Goal: Task Accomplishment & Management: Manage account settings

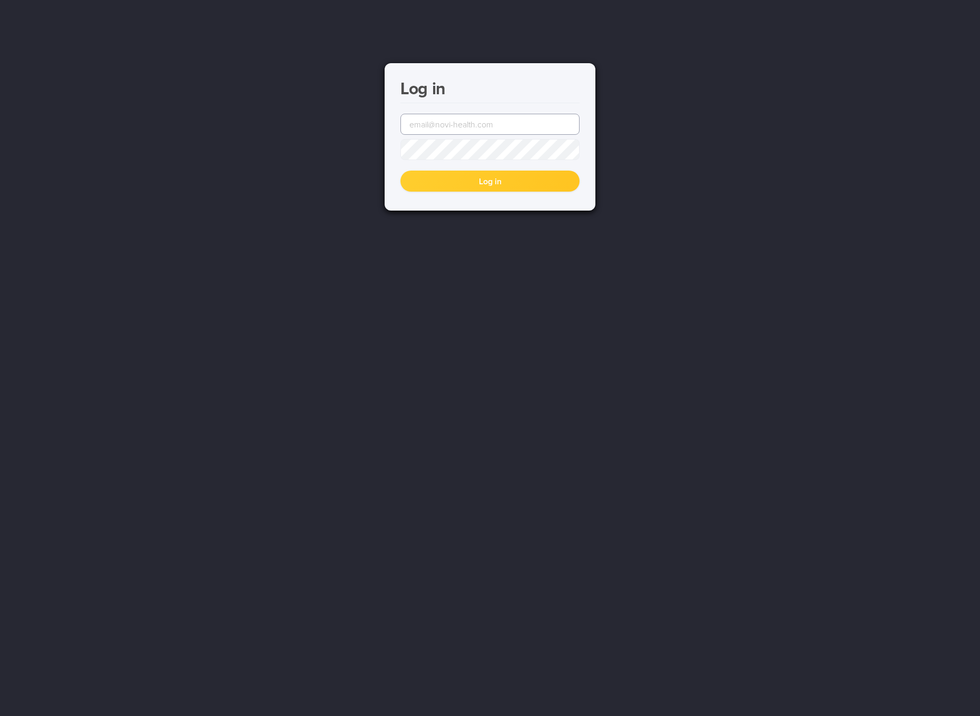
click at [507, 127] on input "email" at bounding box center [489, 124] width 179 height 21
type input "[EMAIL_ADDRESS][DOMAIN_NAME]"
click at [400, 171] on button "Log in" at bounding box center [489, 181] width 179 height 21
click at [504, 116] on input "email" at bounding box center [489, 124] width 179 height 21
type input "[EMAIL_ADDRESS][DOMAIN_NAME]"
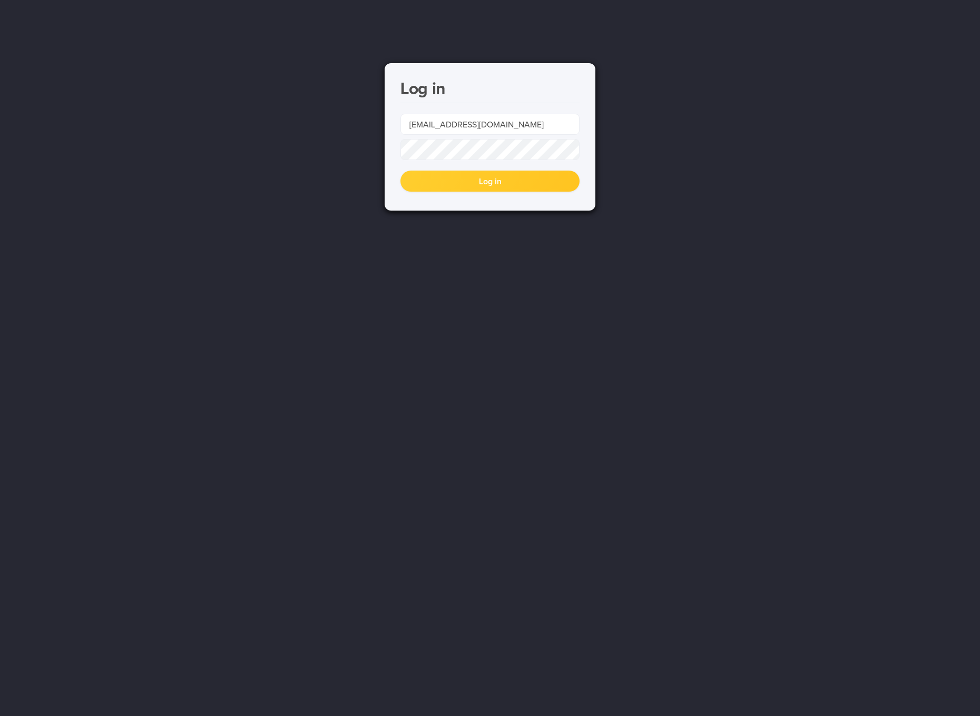
click at [400, 171] on button "Log in" at bounding box center [489, 181] width 179 height 21
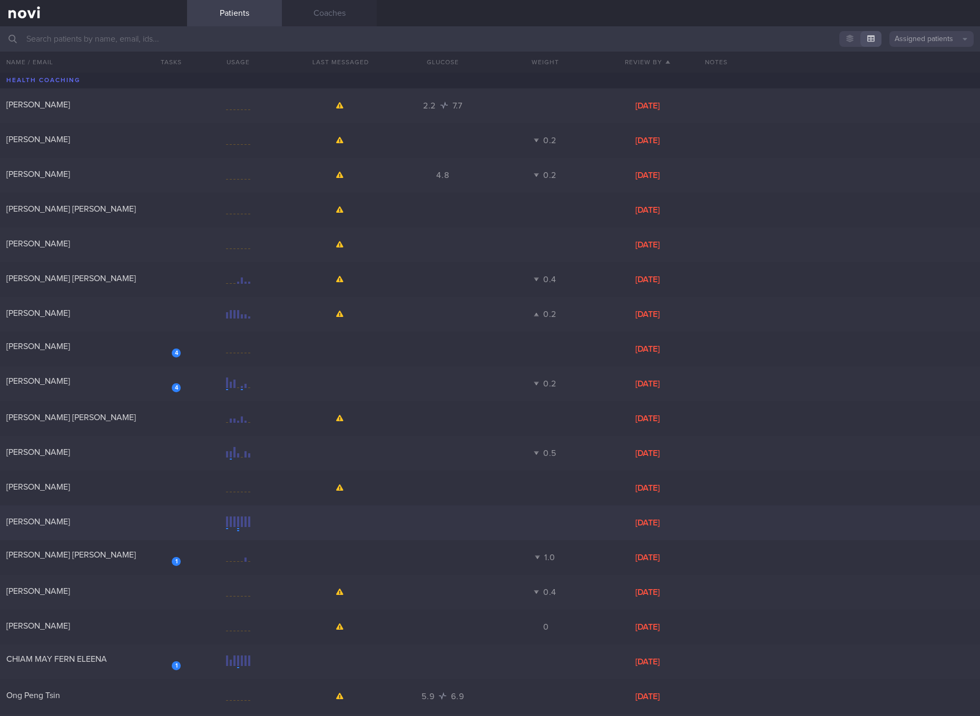
scroll to position [198, 0]
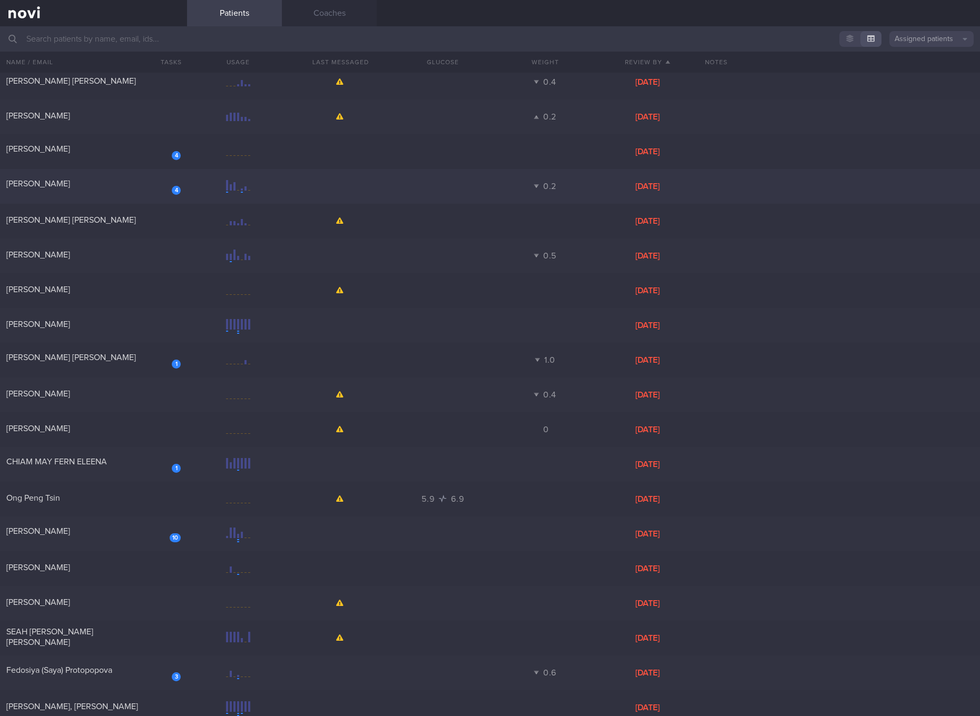
click at [117, 185] on div "[PERSON_NAME]" at bounding box center [92, 184] width 172 height 11
select select "4"
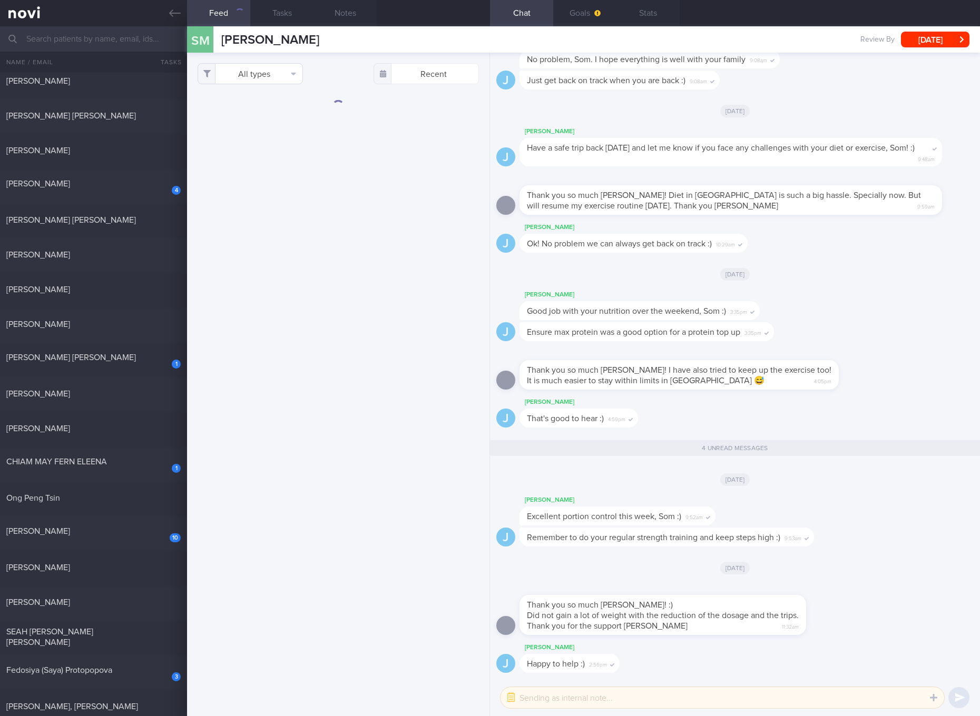
scroll to position [1, 0]
click at [243, 74] on button "All types" at bounding box center [250, 73] width 105 height 21
click at [242, 110] on button "Activity" at bounding box center [250, 110] width 104 height 16
checkbox input "false"
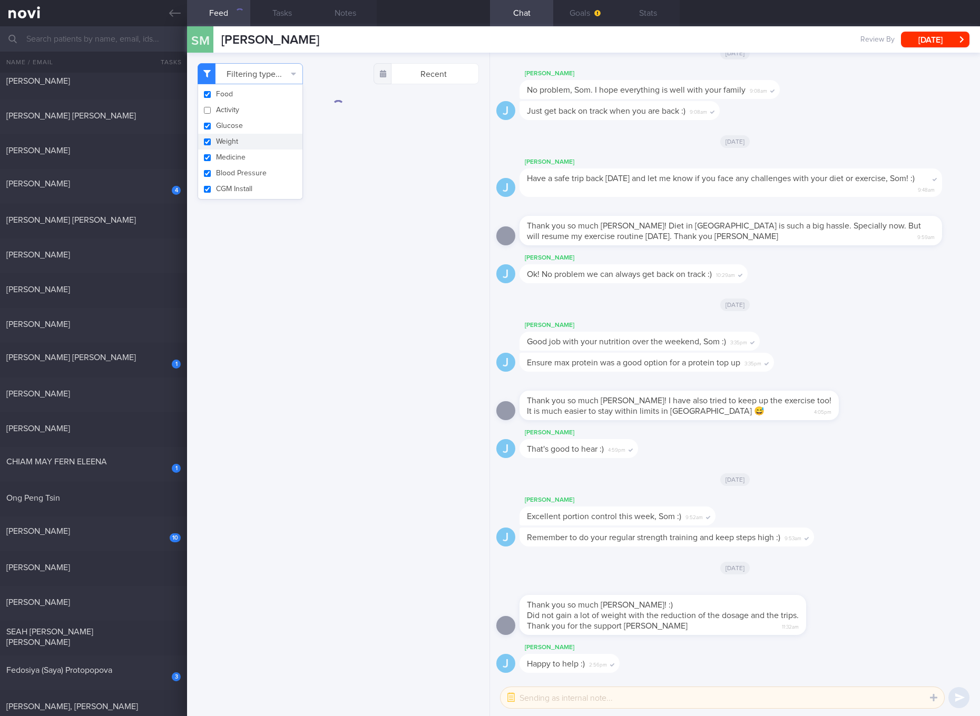
click at [231, 134] on button "Weight" at bounding box center [250, 142] width 104 height 16
checkbox input "false"
click at [225, 154] on button "Medicine" at bounding box center [250, 158] width 104 height 16
checkbox input "false"
click at [224, 127] on button "Glucose" at bounding box center [250, 126] width 104 height 16
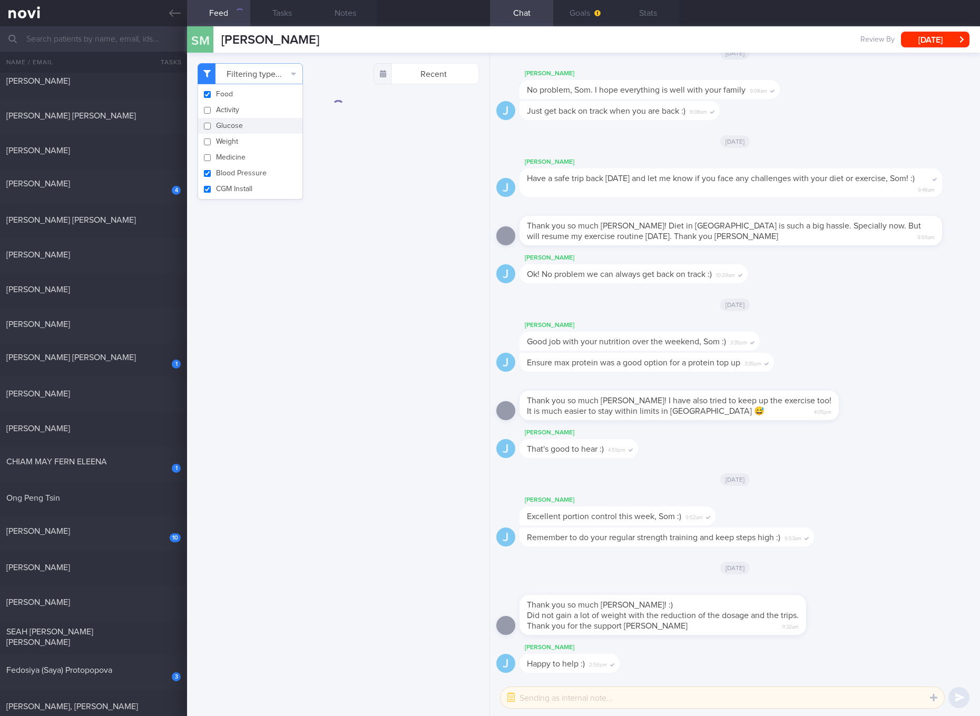
checkbox input "false"
click at [225, 163] on button "Medicine" at bounding box center [250, 158] width 104 height 16
checkbox input "true"
click at [229, 183] on button "CGM Install" at bounding box center [250, 189] width 104 height 16
checkbox input "false"
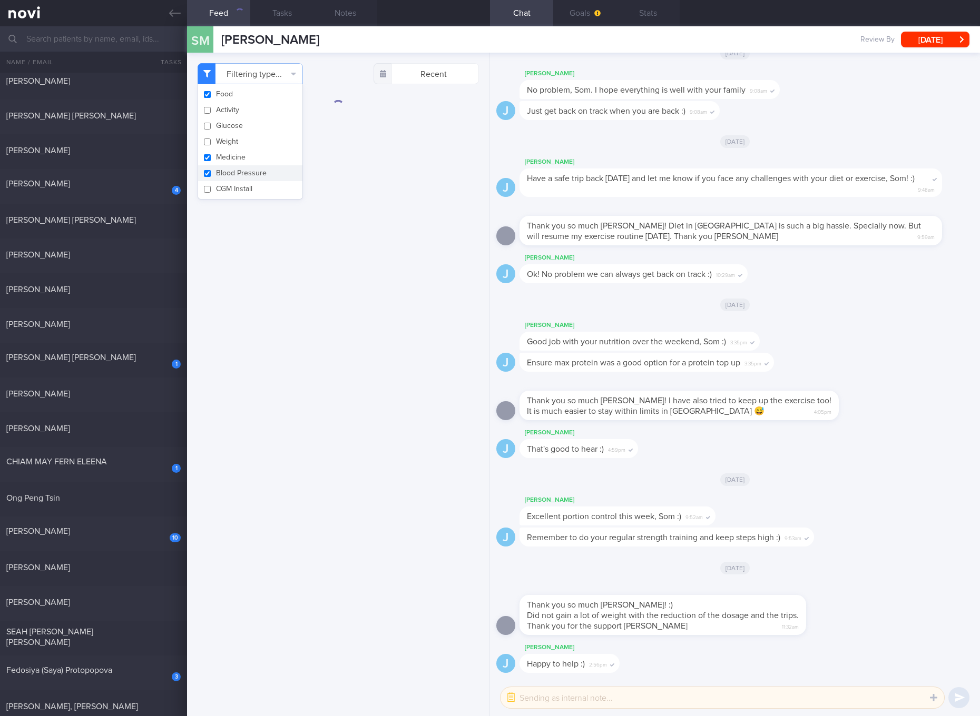
click at [225, 171] on button "Blood Pressure" at bounding box center [250, 173] width 104 height 16
checkbox input "false"
click at [223, 161] on button "Medicine" at bounding box center [250, 158] width 104 height 16
checkbox input "false"
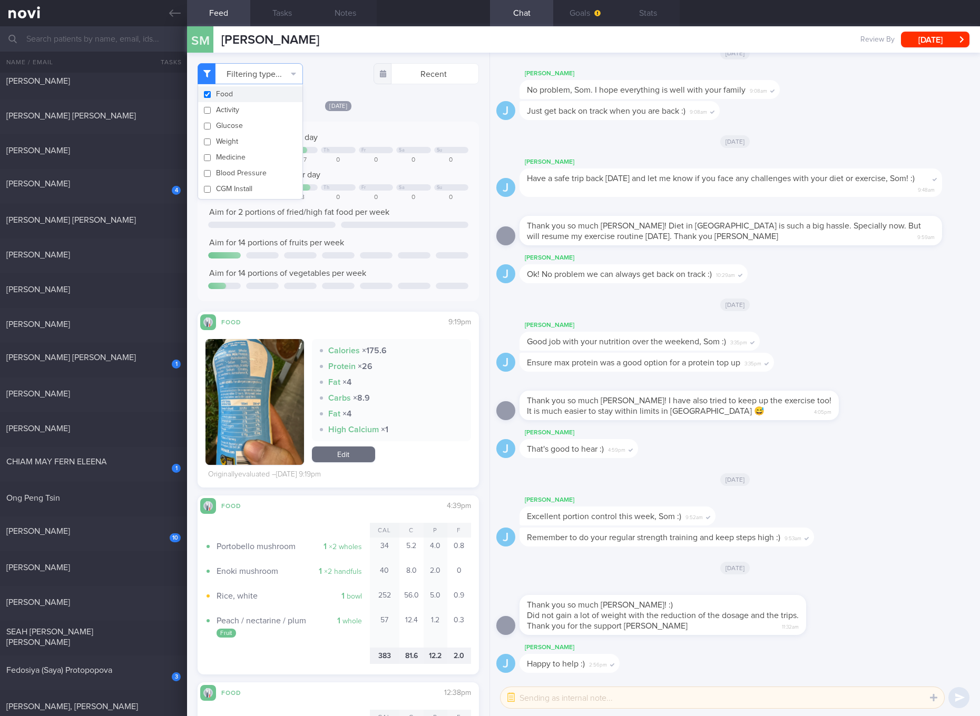
click at [431, 413] on div "Fat × 4" at bounding box center [391, 414] width 143 height 11
click at [255, 382] on button "button" at bounding box center [254, 402] width 99 height 126
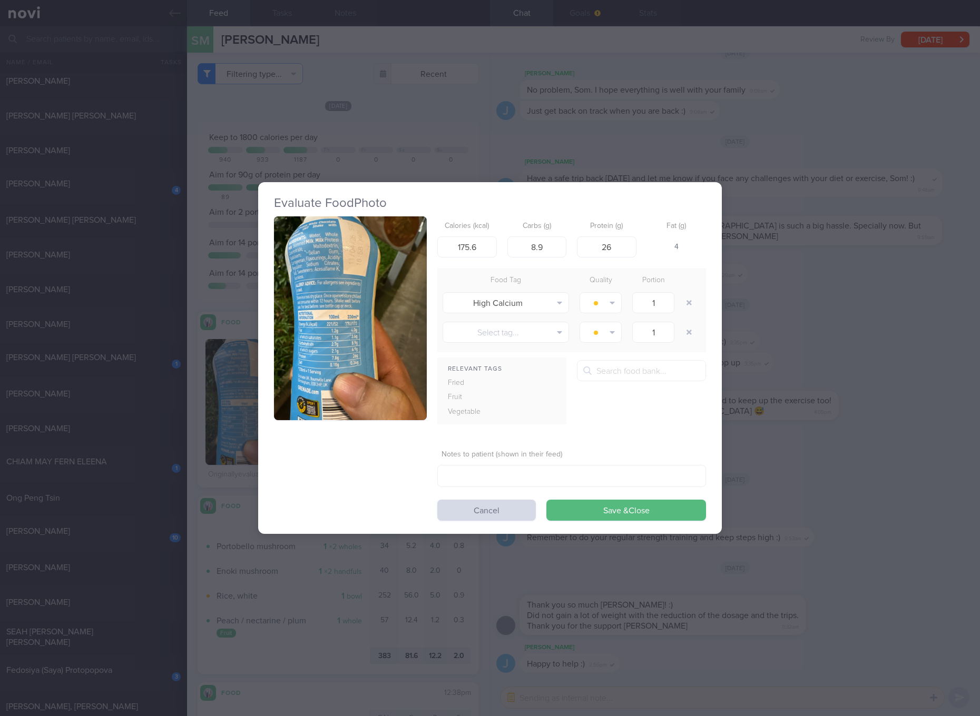
click at [304, 273] on img "button" at bounding box center [350, 318] width 153 height 204
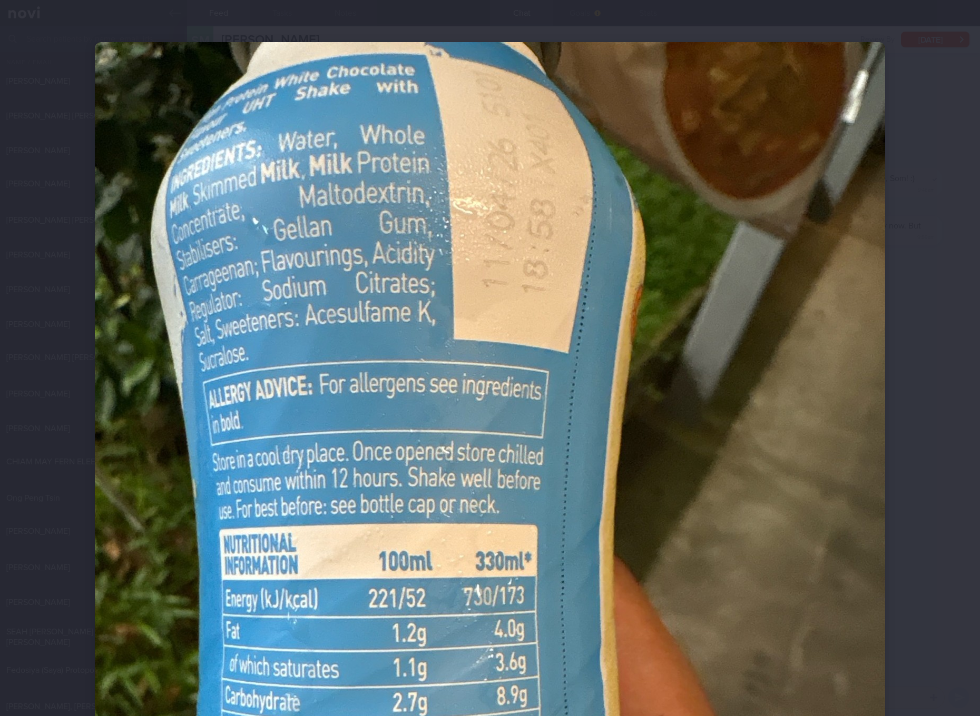
scroll to position [421, 0]
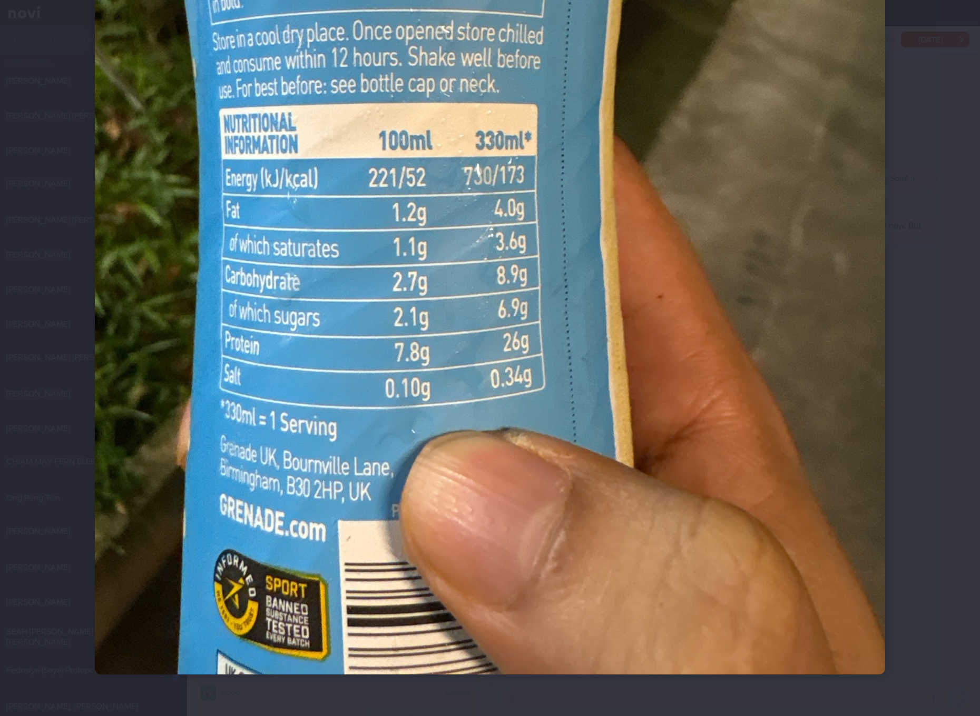
click at [540, 444] on img at bounding box center [490, 147] width 790 height 1053
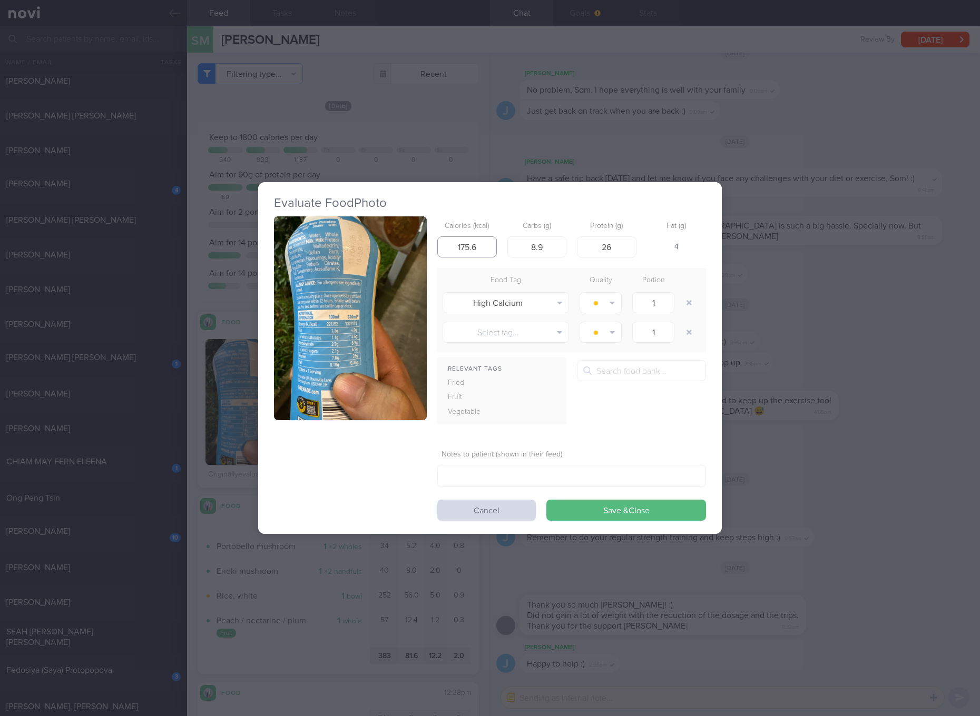
click at [469, 252] on input "175.6" at bounding box center [467, 247] width 60 height 21
type input "173"
type input "9"
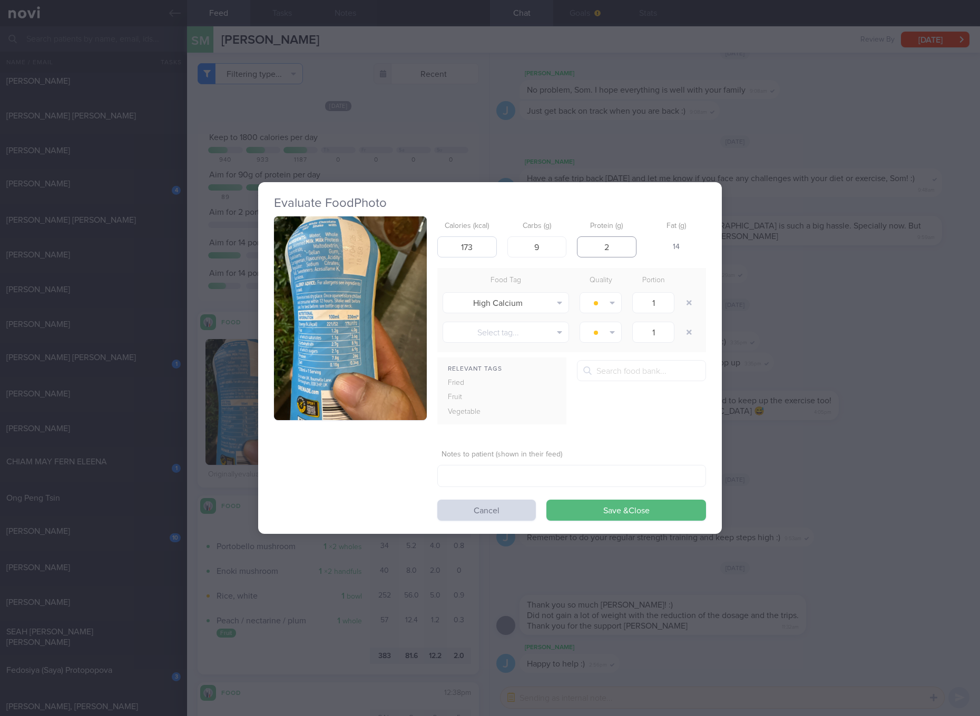
type input "26"
click at [546, 500] on button "Save & Close" at bounding box center [626, 510] width 160 height 21
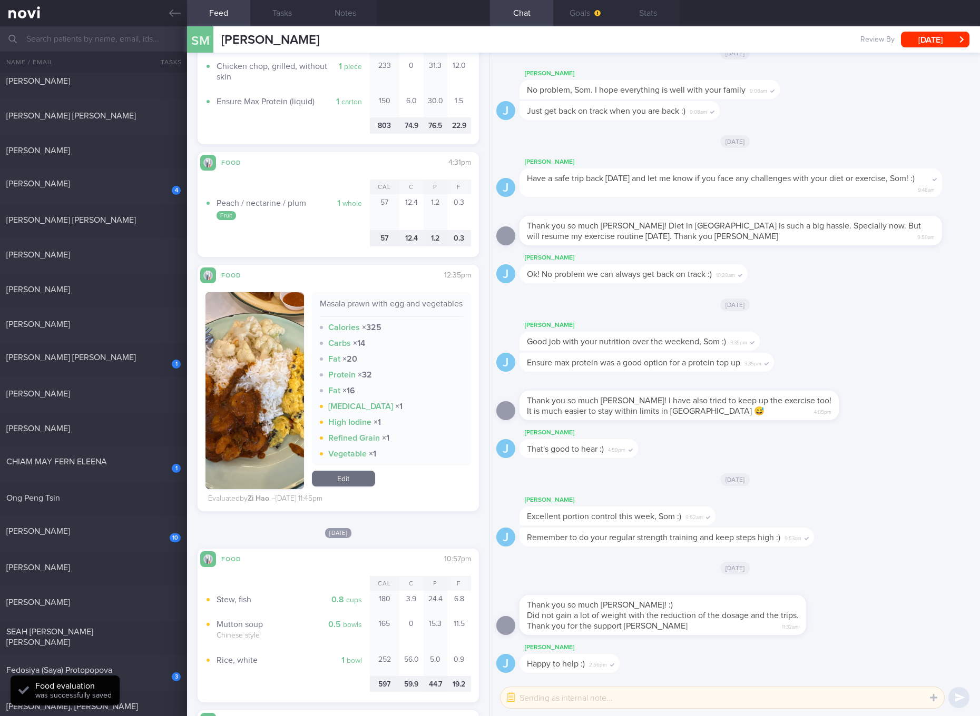
scroll to position [988, 0]
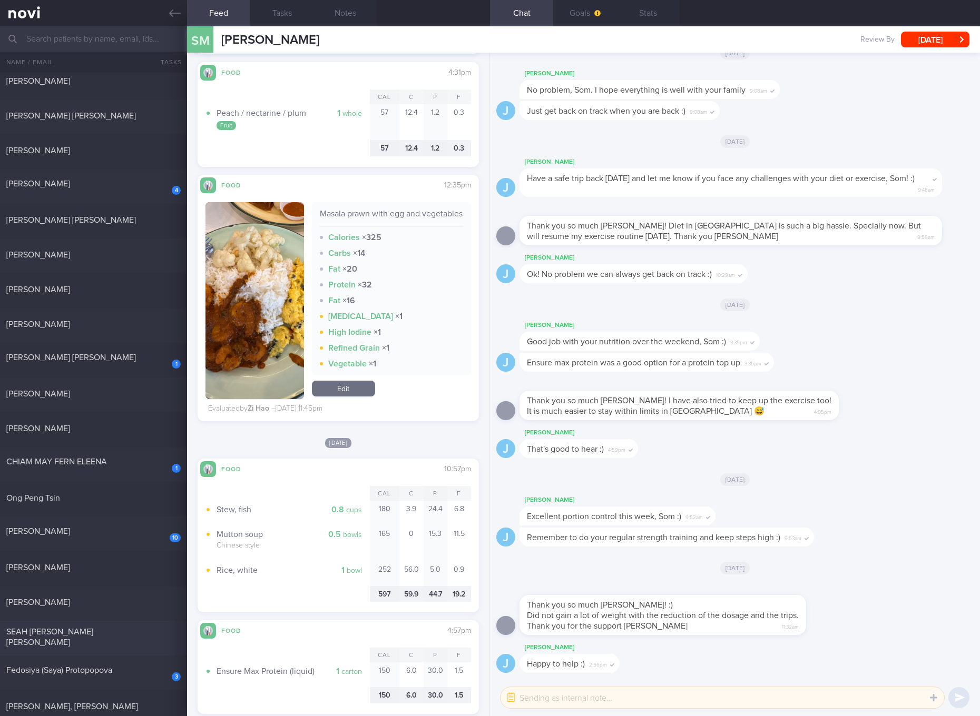
click at [129, 634] on div "SEAH [PERSON_NAME] [PERSON_NAME]" at bounding box center [92, 637] width 172 height 21
checkbox input "true"
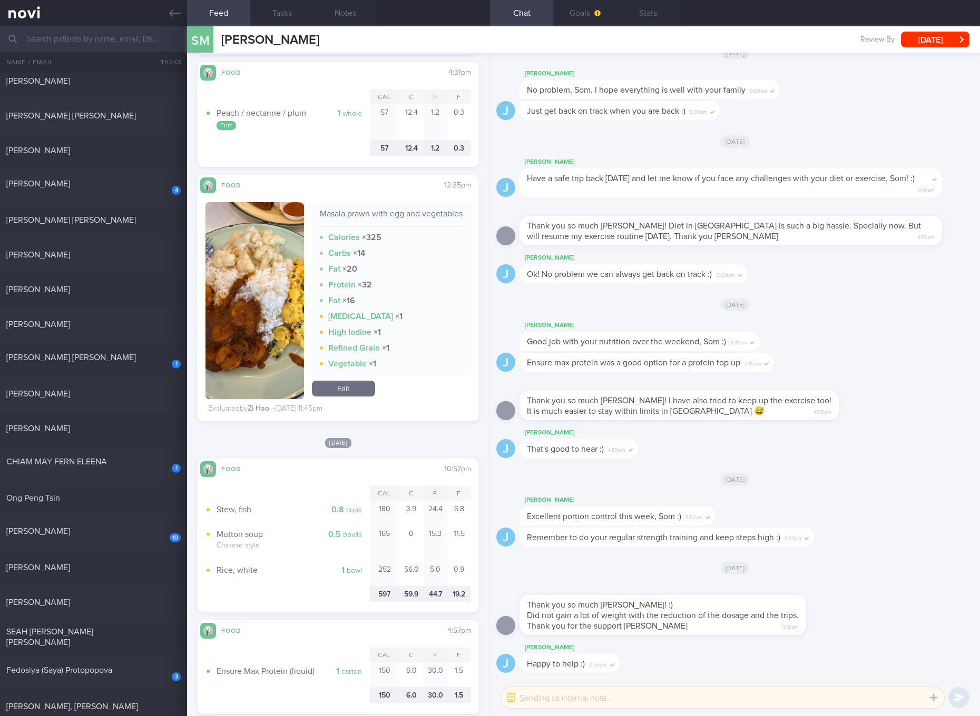
checkbox input "true"
select select "7"
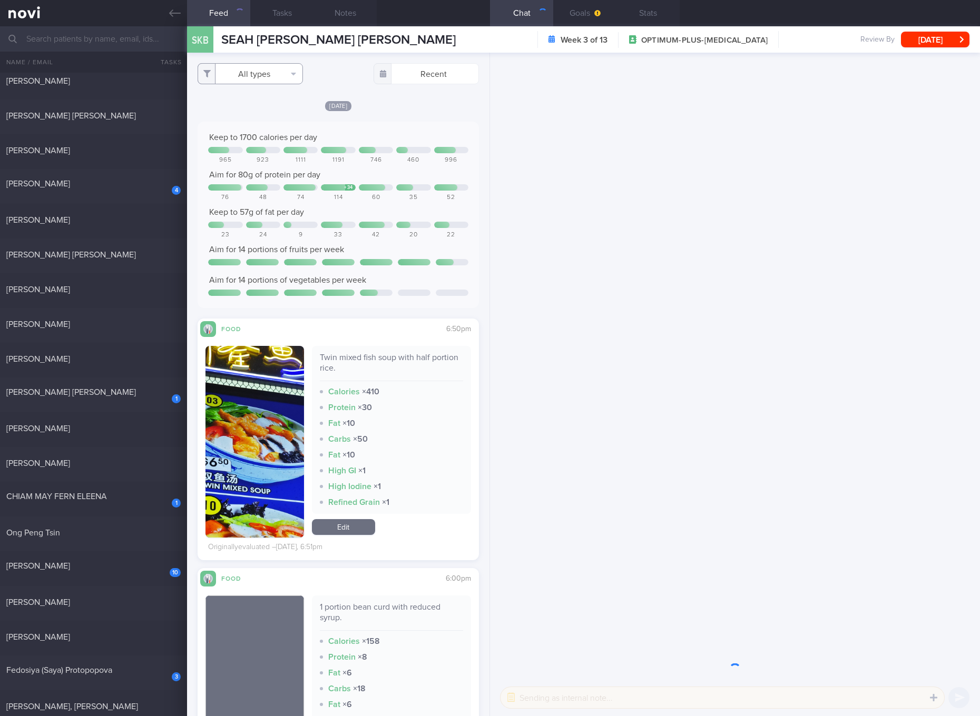
click at [273, 77] on button "All types" at bounding box center [250, 73] width 105 height 21
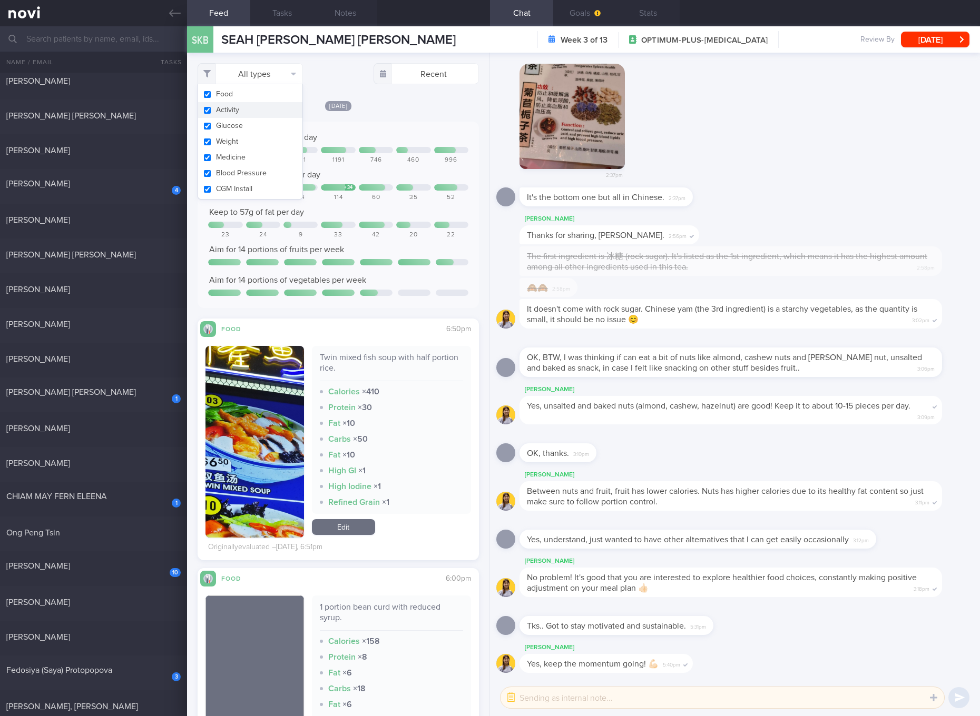
click at [253, 115] on button "Activity" at bounding box center [250, 110] width 104 height 16
checkbox input "false"
click at [236, 135] on button "Weight" at bounding box center [250, 142] width 104 height 16
checkbox input "false"
click at [233, 125] on button "Glucose" at bounding box center [250, 126] width 104 height 16
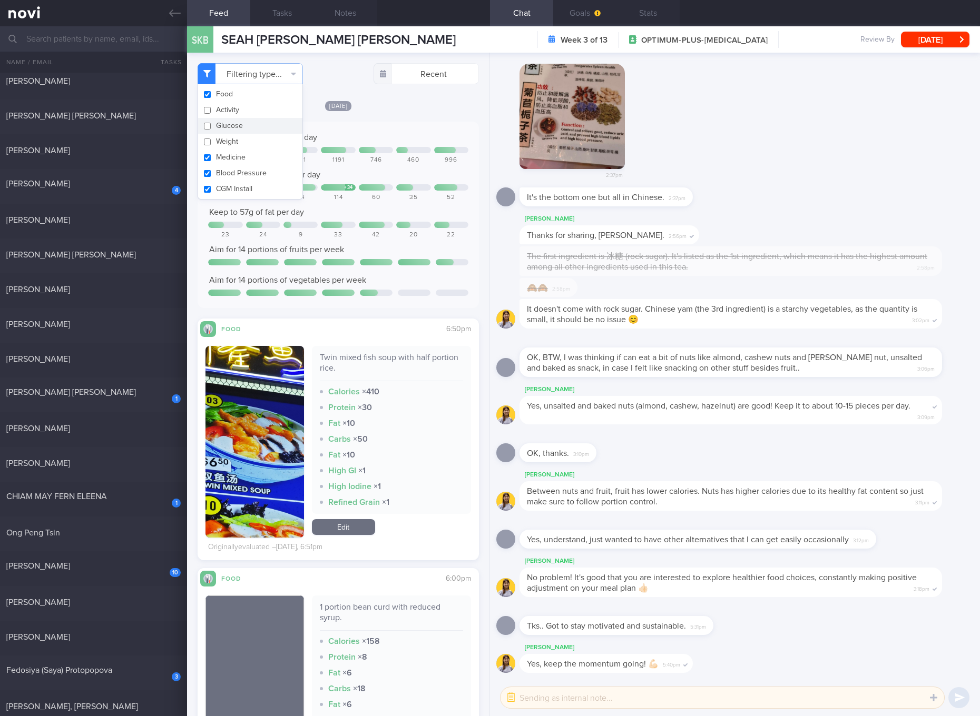
checkbox input "false"
click at [236, 160] on button "Medicine" at bounding box center [250, 158] width 104 height 16
checkbox input "false"
click at [236, 176] on button "Blood Pressure" at bounding box center [250, 173] width 104 height 16
checkbox input "false"
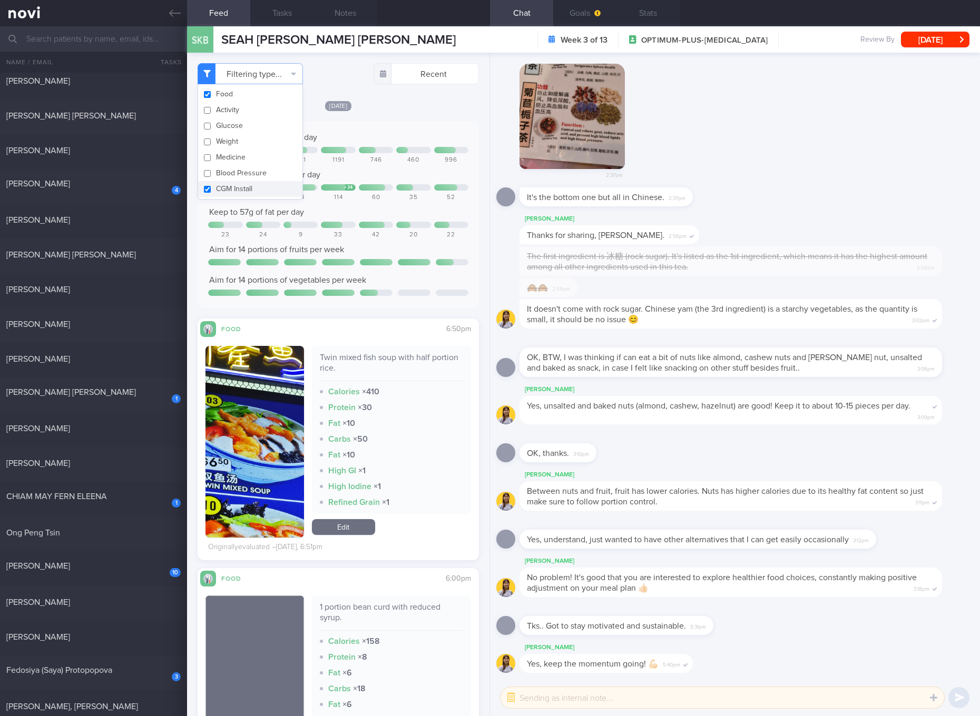
click at [244, 185] on button "CGM Install" at bounding box center [250, 189] width 104 height 16
checkbox input "false"
click at [495, 250] on div "[PERSON_NAME] Yes, keep the momentum going! 💪🏻 5:40pm Tks.. Got to stay motivat…" at bounding box center [735, 366] width 490 height 627
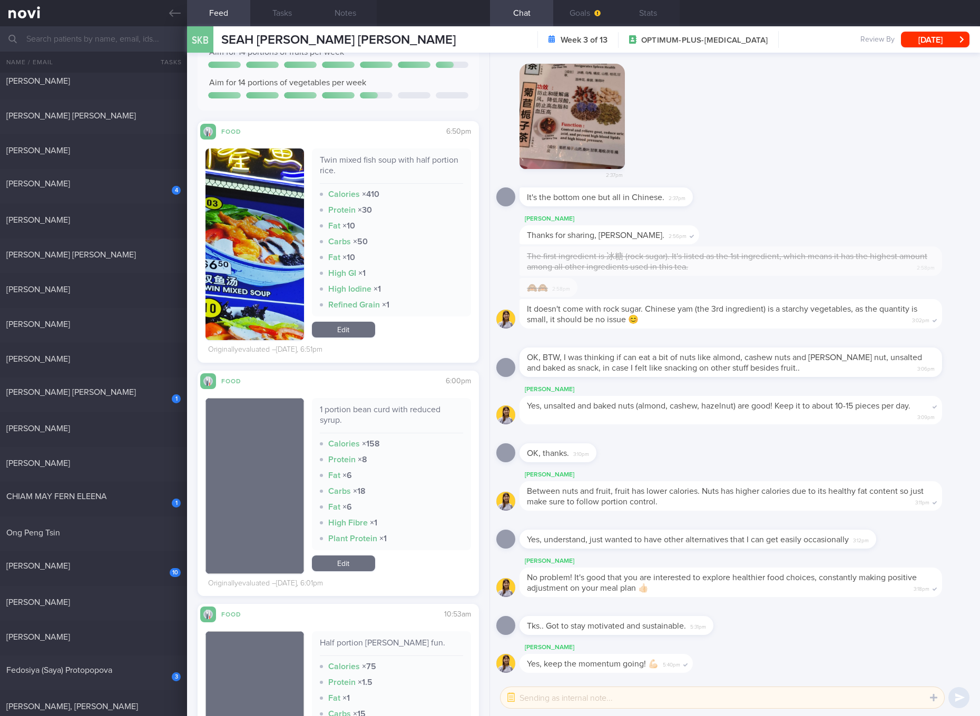
click at [367, 151] on div "Twin mixed fish soup with half portion rice. Calories × 410 Protein × 30 Fat × …" at bounding box center [391, 233] width 159 height 168
click at [339, 169] on div "Twin mixed fish soup with half portion rice." at bounding box center [391, 169] width 143 height 29
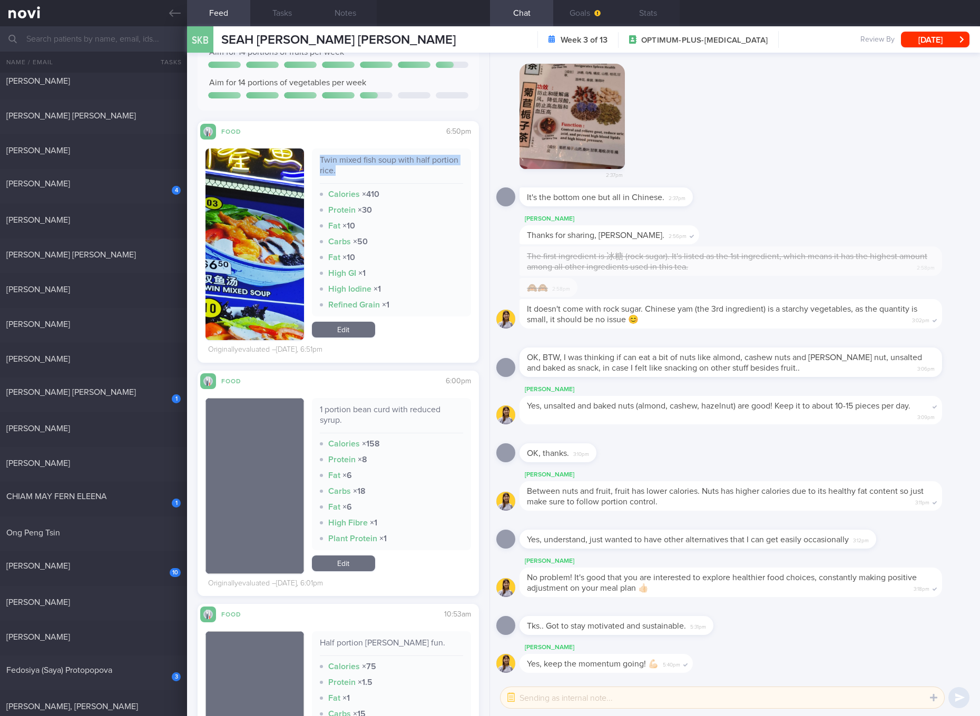
click at [339, 169] on div "Twin mixed fish soup with half portion rice." at bounding box center [391, 169] width 143 height 29
copy div "Twin mixed fish soup with half portion rice."
click at [422, 407] on div "1 portion bean curd with reduced syrup." at bounding box center [391, 419] width 143 height 29
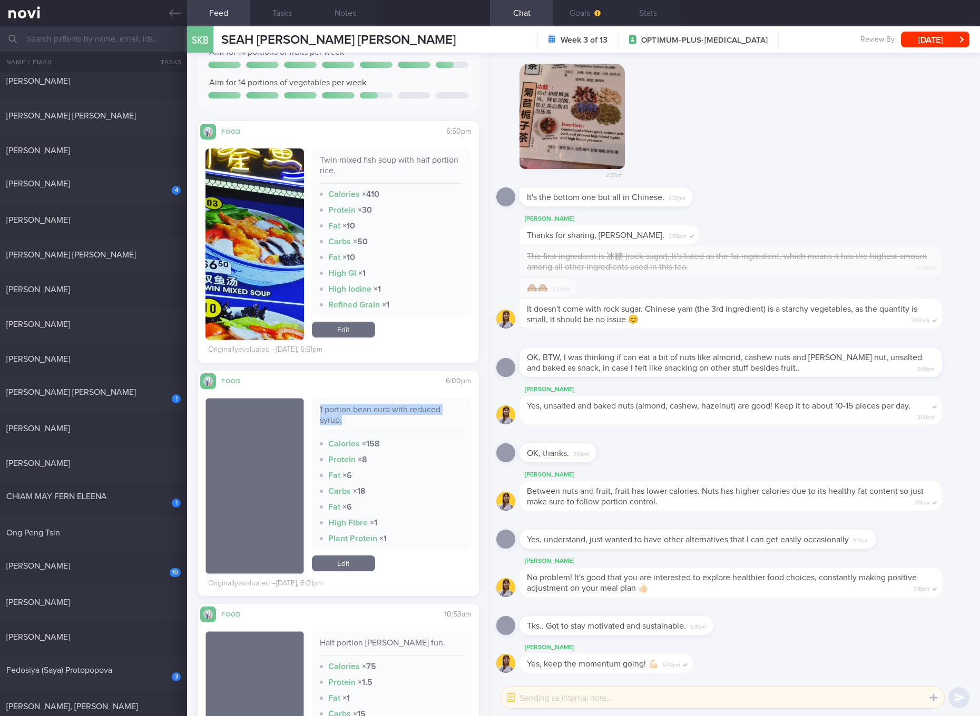
copy div "1 portion bean curd with reduced syrup."
click at [344, 327] on link "Edit" at bounding box center [343, 330] width 63 height 16
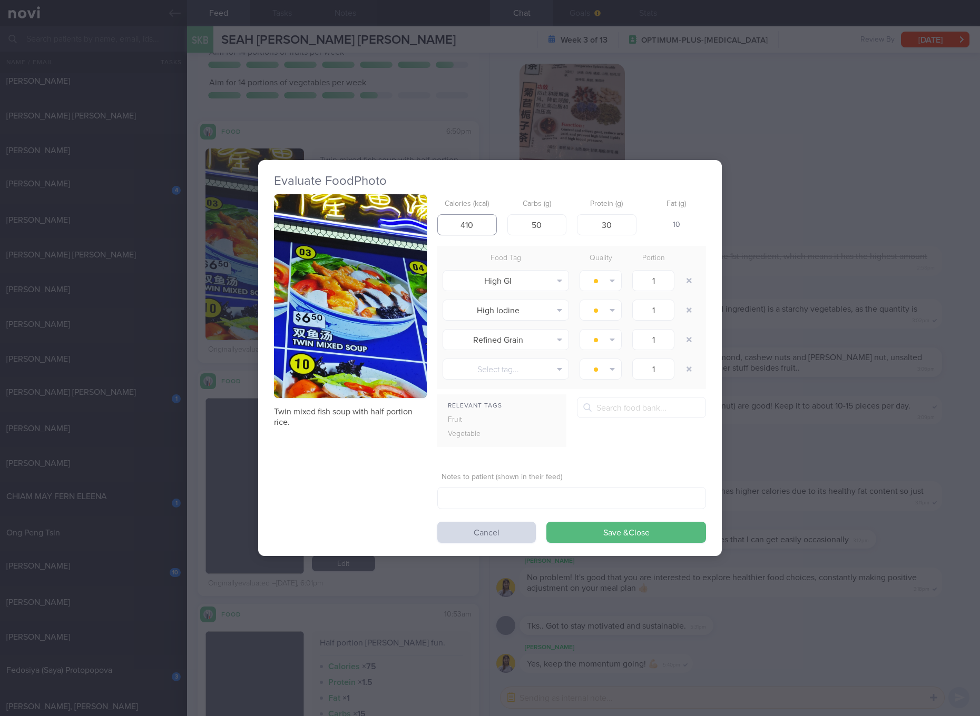
click at [485, 222] on input "410" at bounding box center [467, 224] width 60 height 21
type input "298"
type input "30"
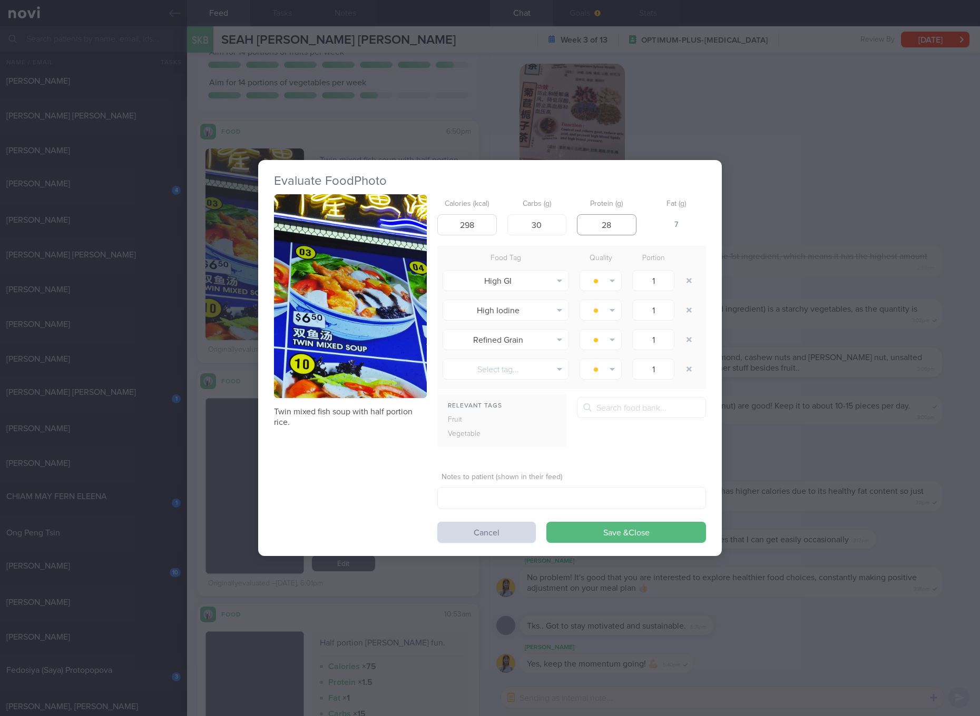
type input "28"
click at [546, 522] on button "Save & Close" at bounding box center [626, 532] width 160 height 21
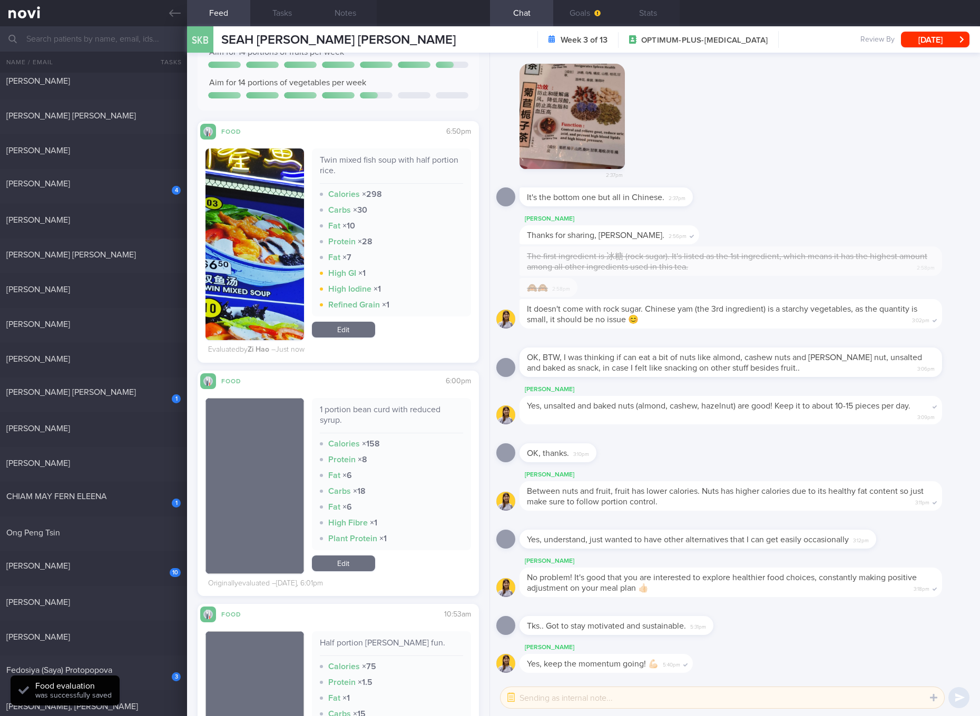
scroll to position [592, 0]
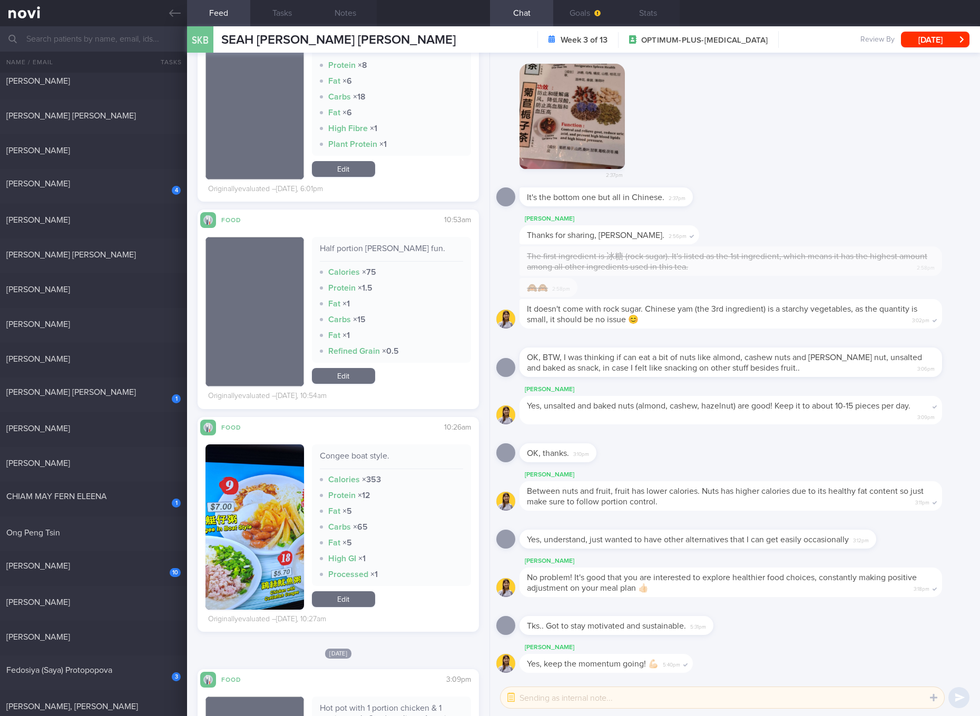
click at [371, 454] on div "Congee boat style." at bounding box center [391, 460] width 143 height 18
copy div "Congee boat style."
click at [227, 492] on button "button" at bounding box center [254, 527] width 99 height 165
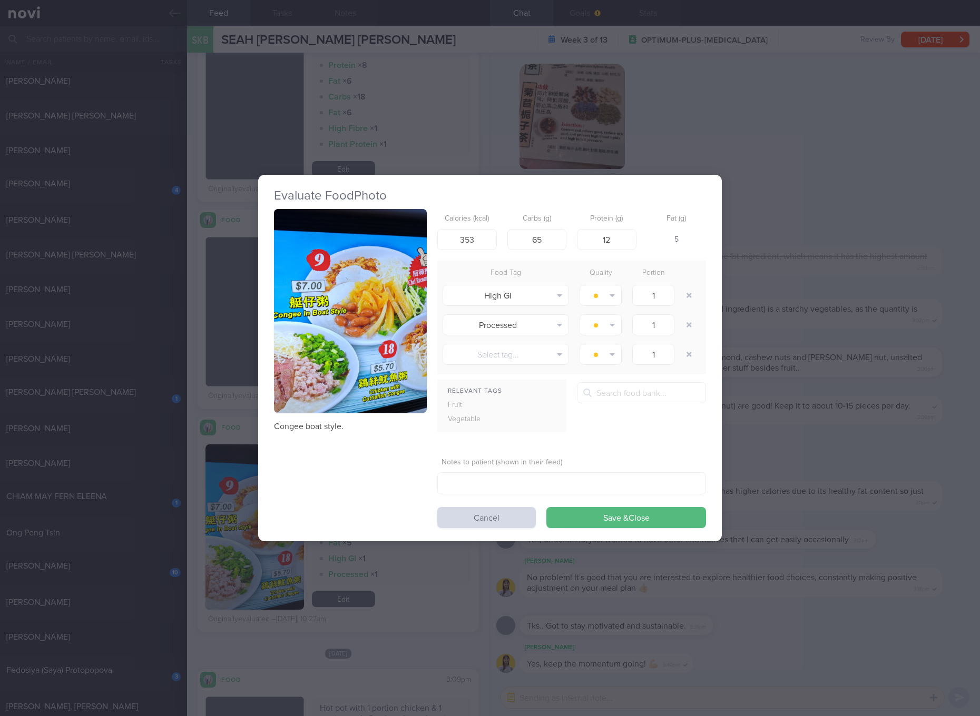
click at [327, 280] on button "button" at bounding box center [350, 311] width 153 height 204
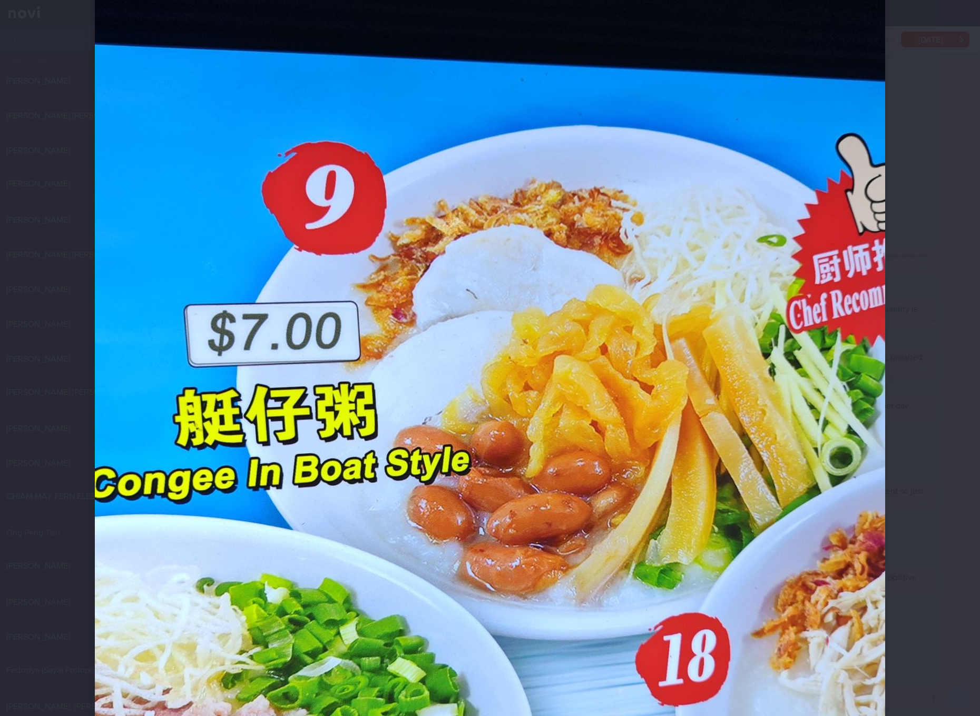
scroll to position [198, 0]
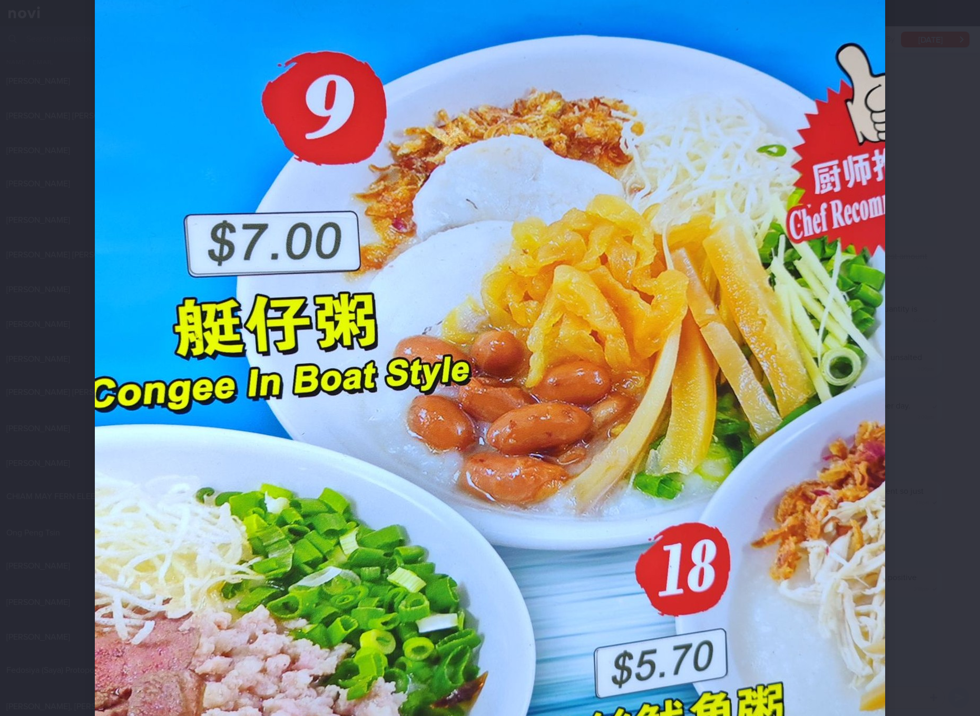
click at [768, 476] on img at bounding box center [490, 371] width 790 height 1053
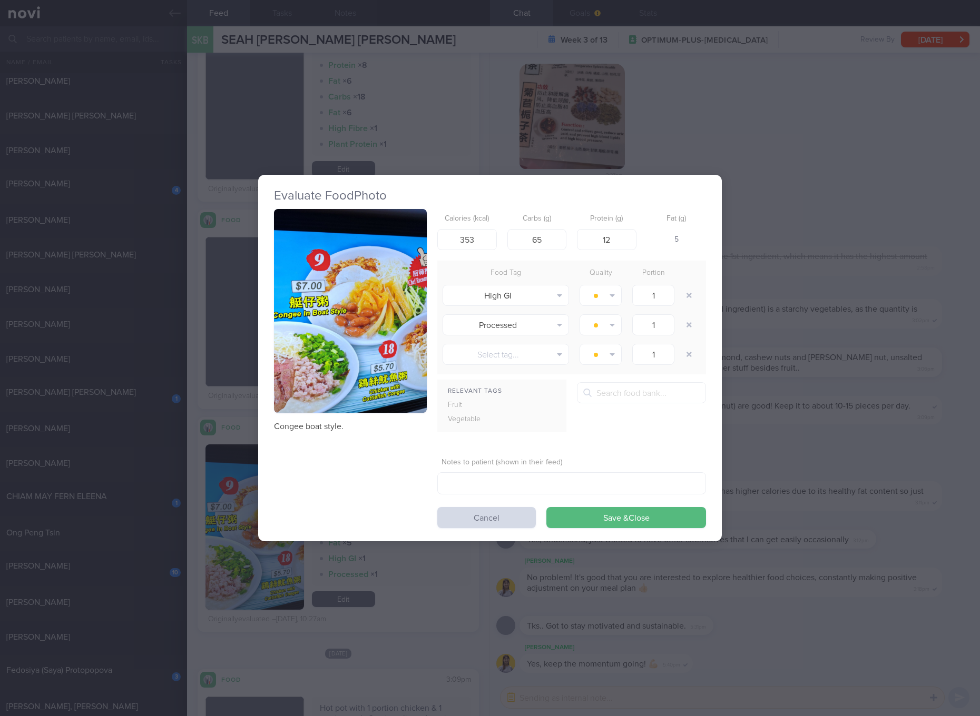
click at [822, 337] on div "Evaluate Food Photo Congee boat style. Calories (kcal) 353 Carbs (g) 65 Protein…" at bounding box center [490, 358] width 980 height 716
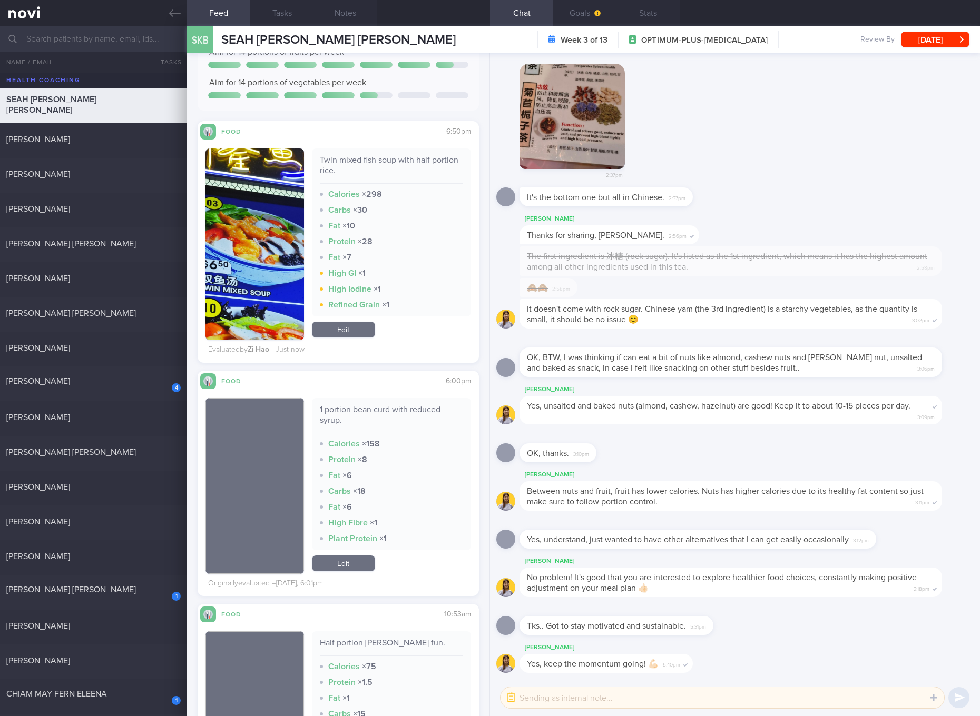
scroll to position [592, 0]
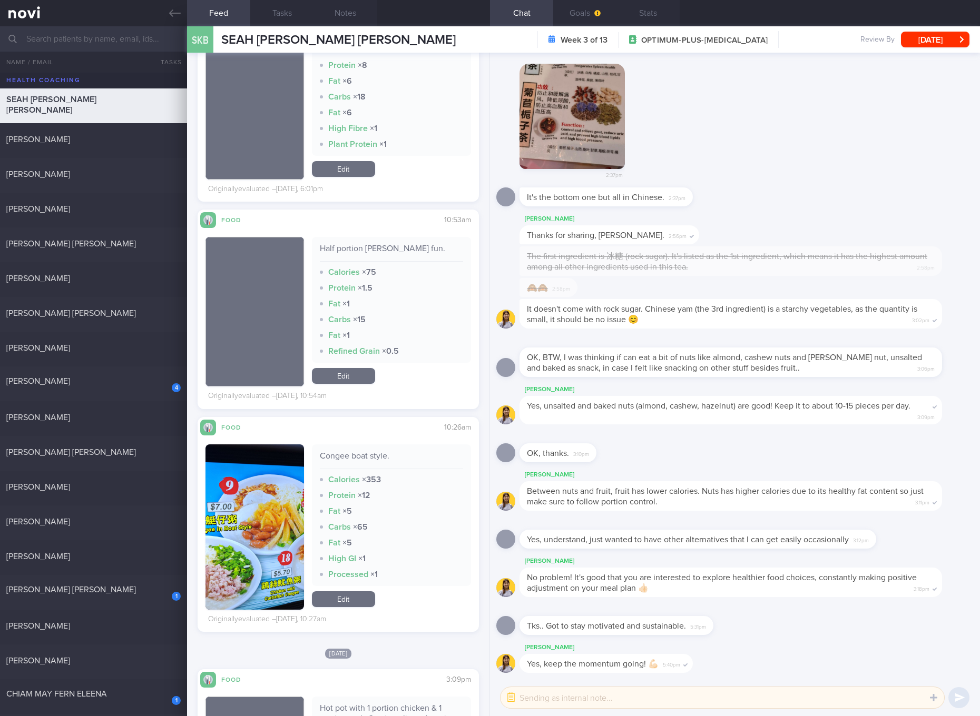
click at [268, 526] on button "button" at bounding box center [254, 527] width 99 height 165
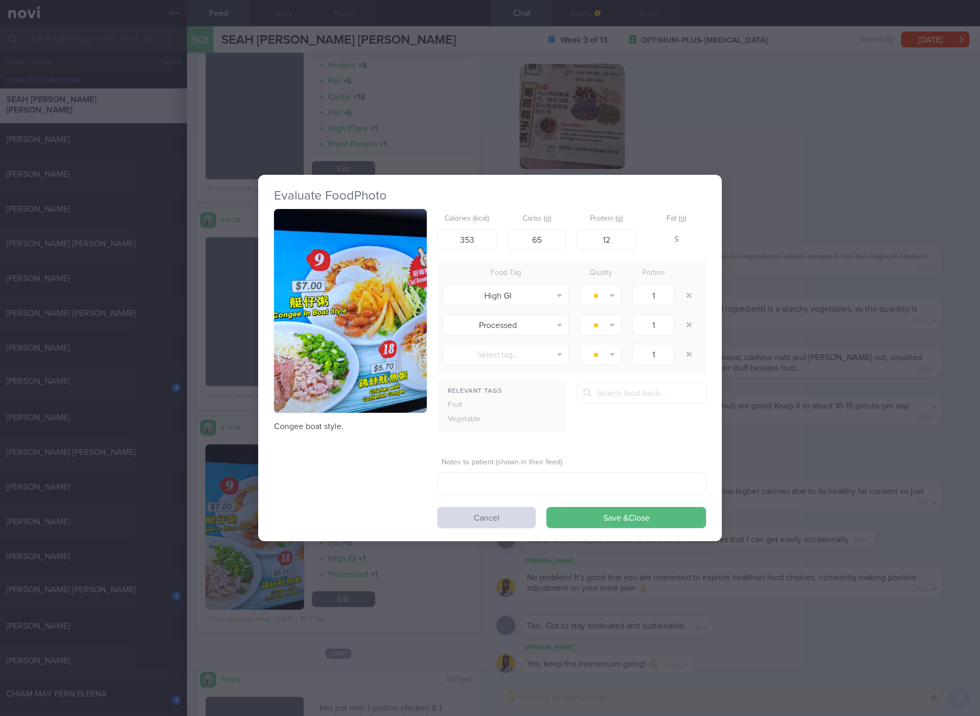
click at [383, 352] on button "button" at bounding box center [350, 311] width 153 height 204
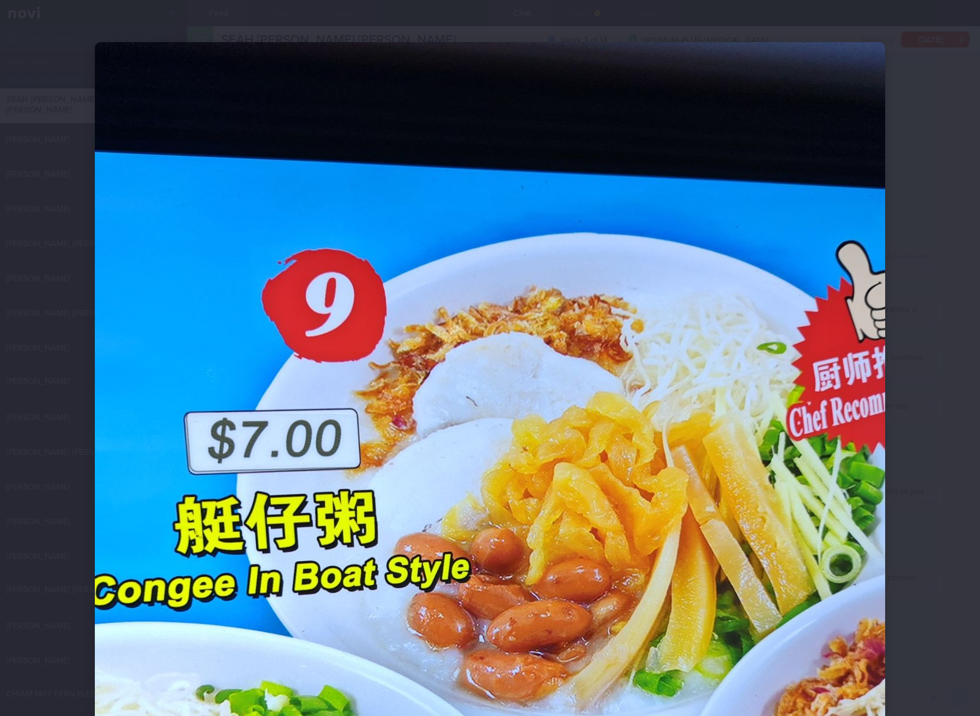
scroll to position [198, 0]
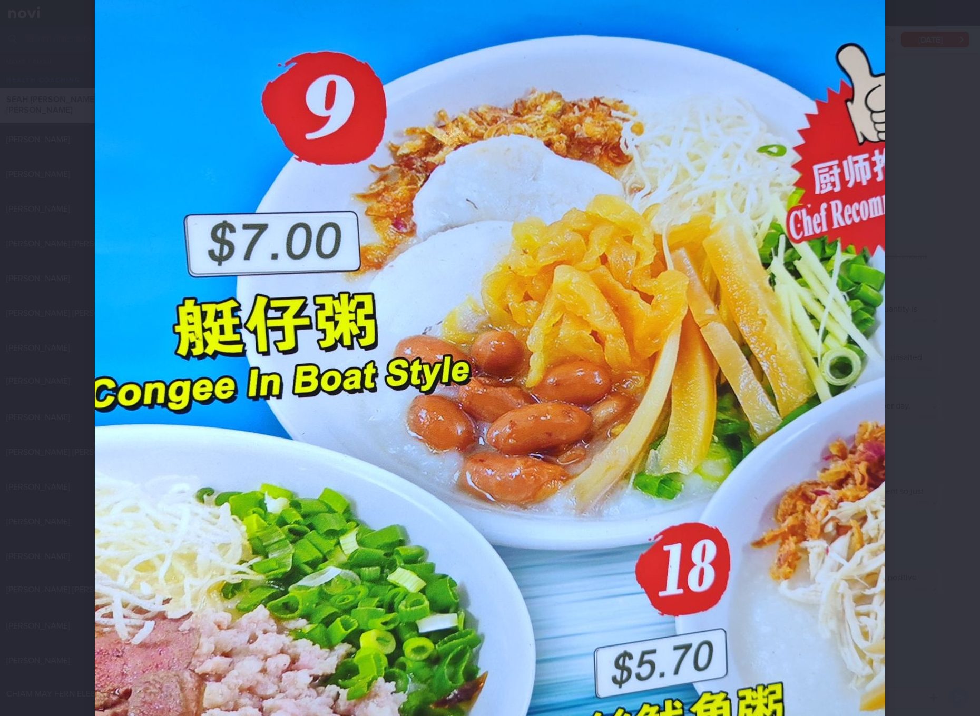
click at [639, 340] on img at bounding box center [490, 371] width 790 height 1053
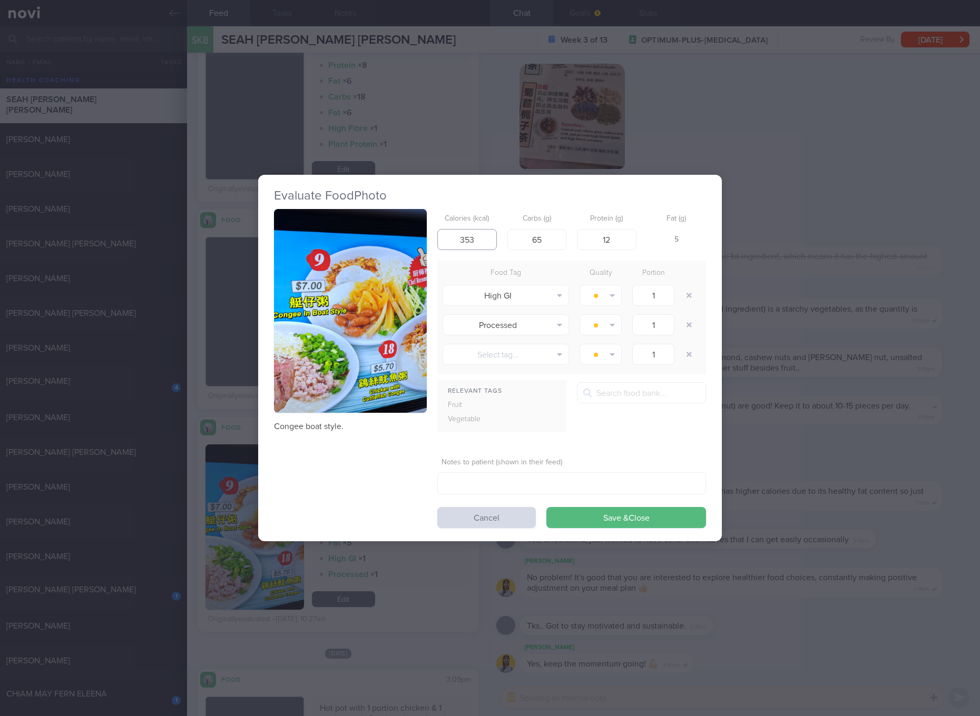
click at [474, 243] on input "353" at bounding box center [467, 239] width 60 height 21
type input "341"
type input "52"
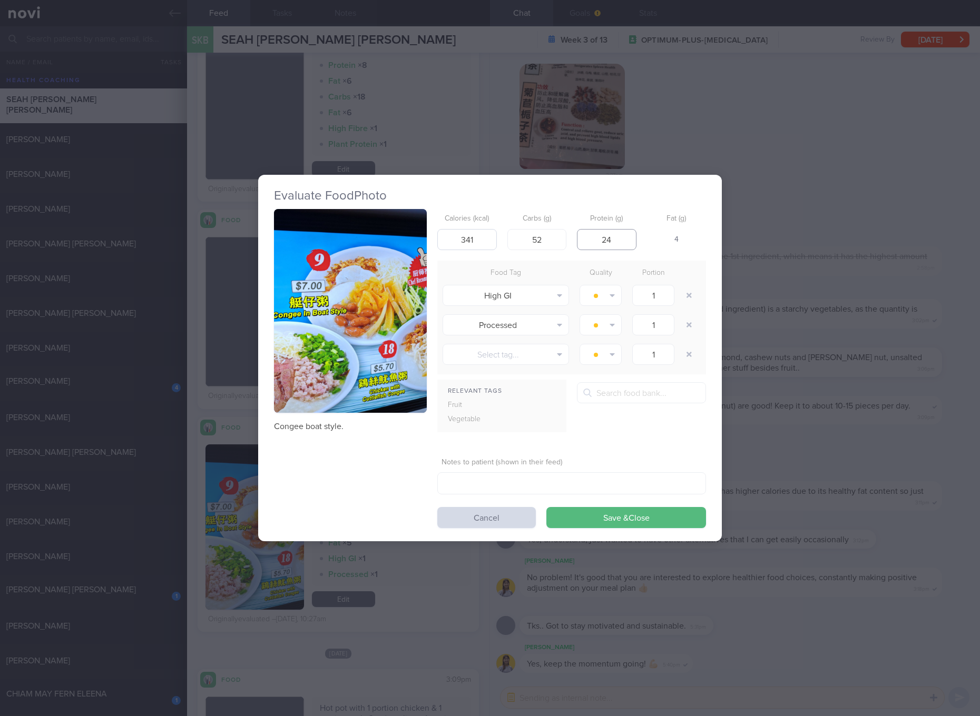
type input "2"
type input "16"
click at [546, 507] on button "Save & Close" at bounding box center [626, 517] width 160 height 21
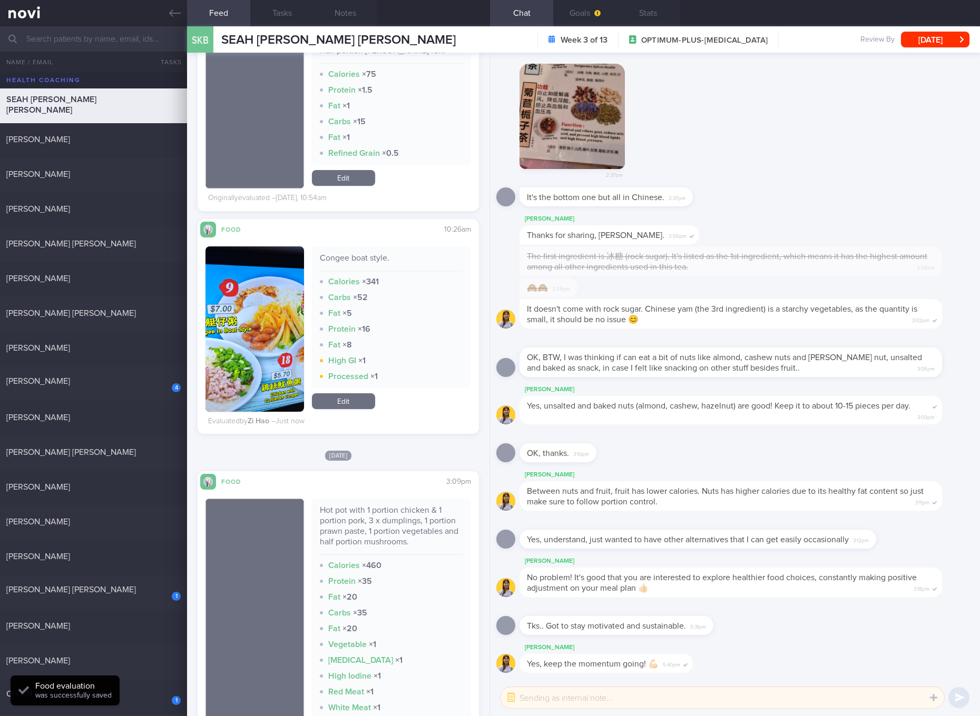
scroll to position [988, 0]
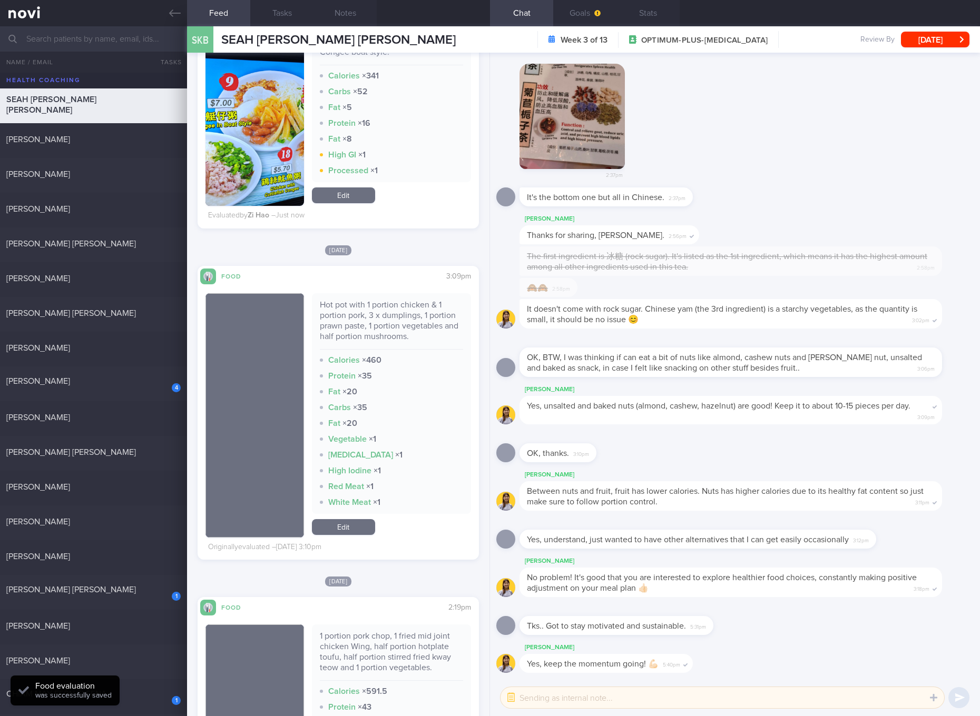
click at [400, 315] on div "Hot pot with 1 portion chicken & 1 portion pork, 3 x dumplings, 1 portion prawn…" at bounding box center [391, 325] width 143 height 50
copy div "Hot pot with 1 portion chicken & 1 portion pork, 3 x dumplings, 1 portion prawn…"
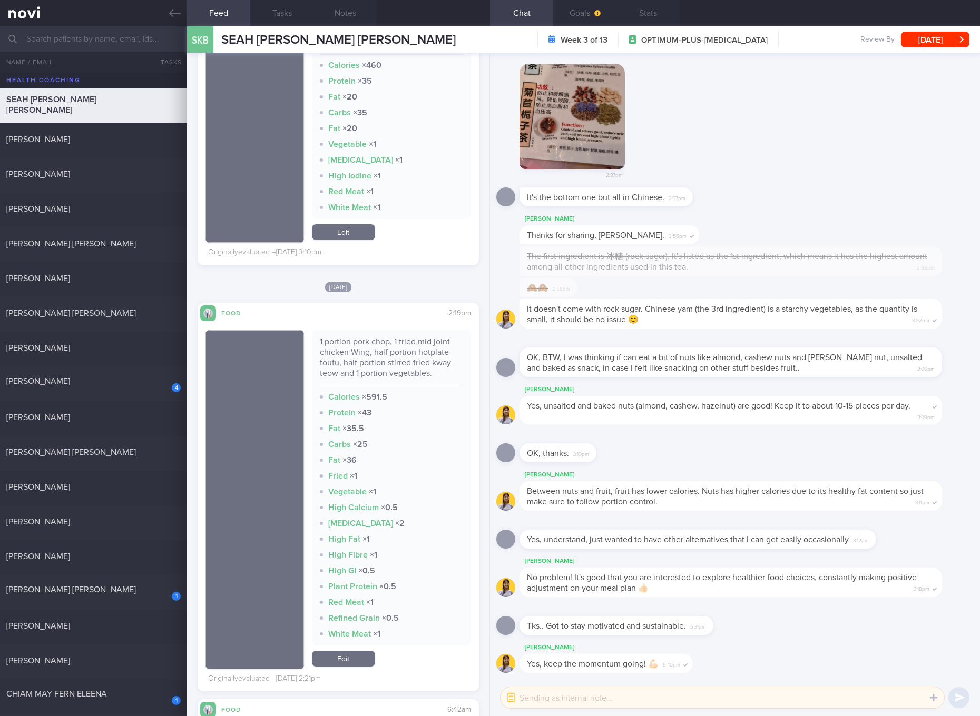
scroll to position [1185, 0]
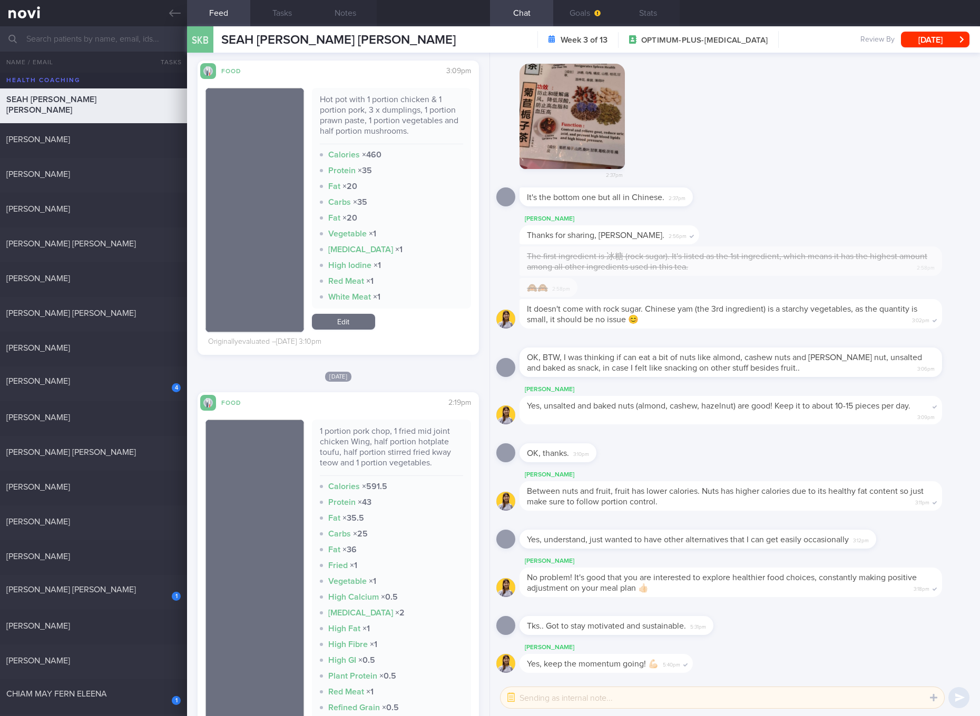
click at [380, 439] on div "1 portion pork chop, 1 fried mid joint chicken Wing, half portion hotplate touf…" at bounding box center [391, 451] width 143 height 50
copy div "1 portion pork chop, 1 fried mid joint chicken Wing, half portion hotplate touf…"
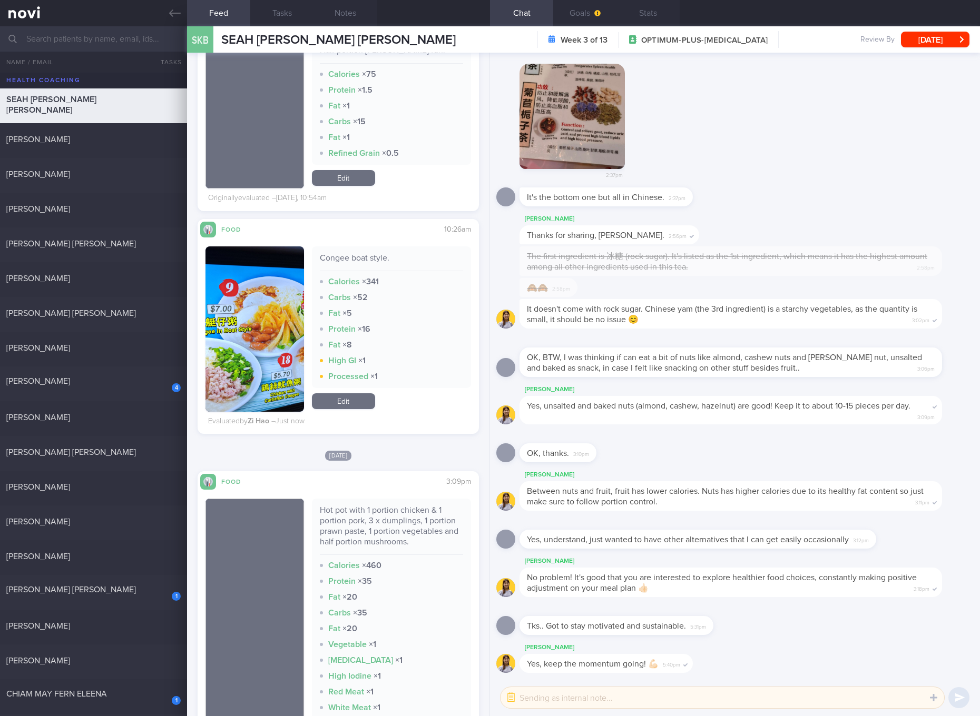
scroll to position [988, 0]
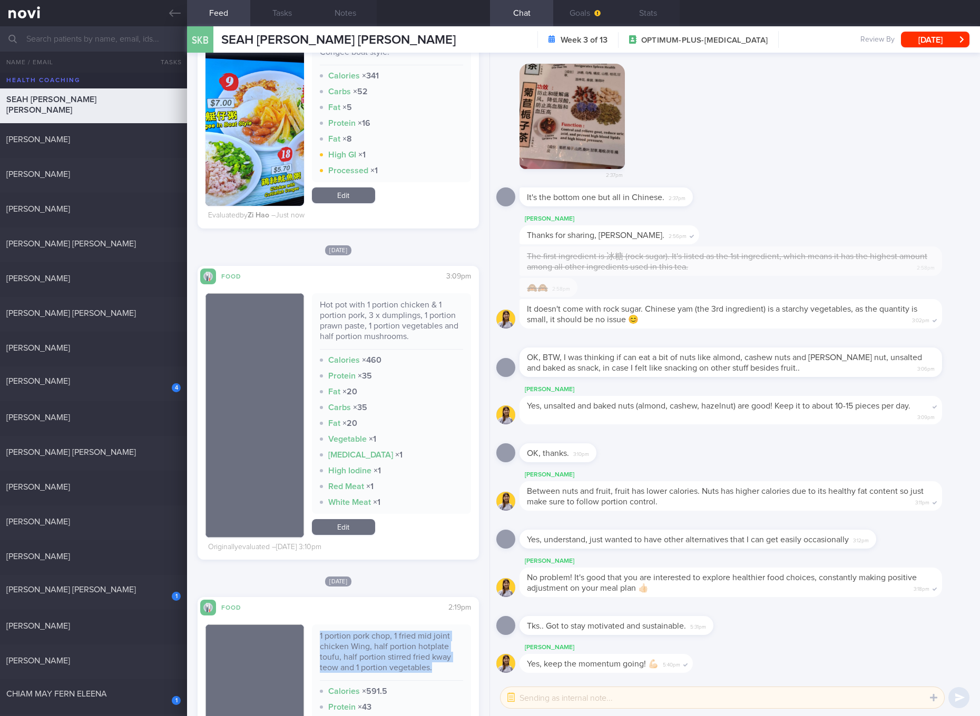
click at [344, 526] on link "Edit" at bounding box center [343, 527] width 63 height 16
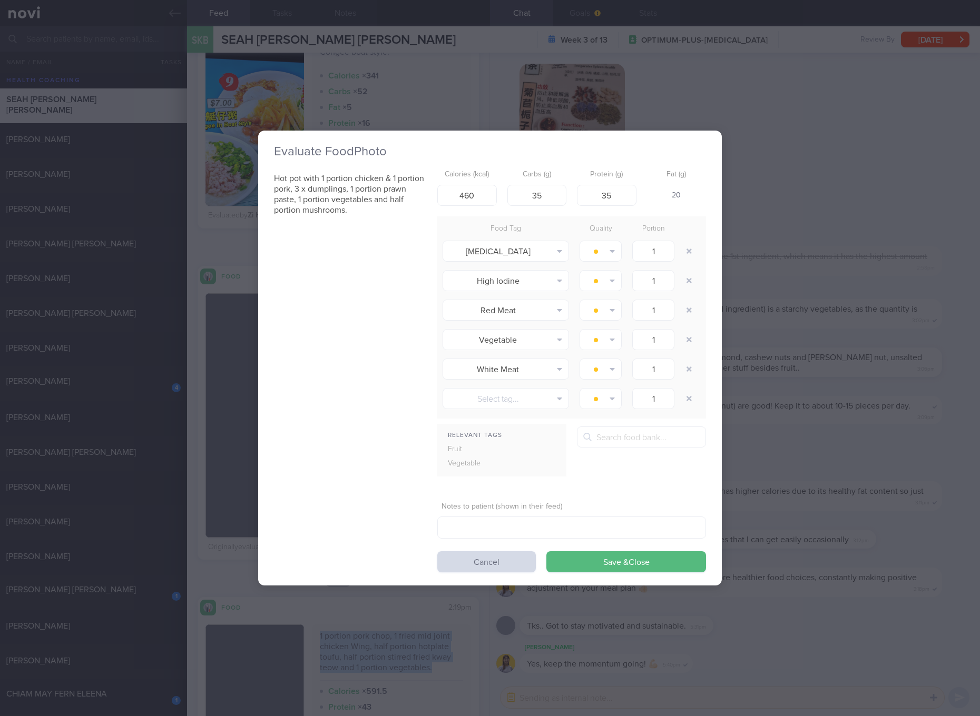
click at [745, 465] on div "Evaluate Food Photo Hot pot with 1 portion chicken & 1 portion pork, 3 x dumpli…" at bounding box center [490, 358] width 980 height 716
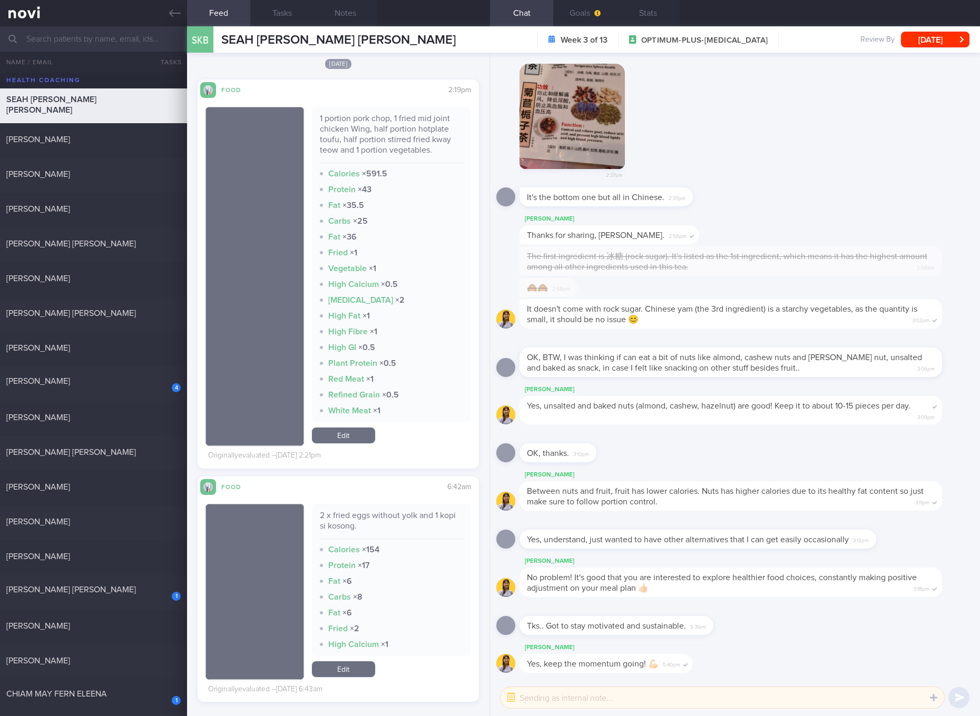
scroll to position [1580, 0]
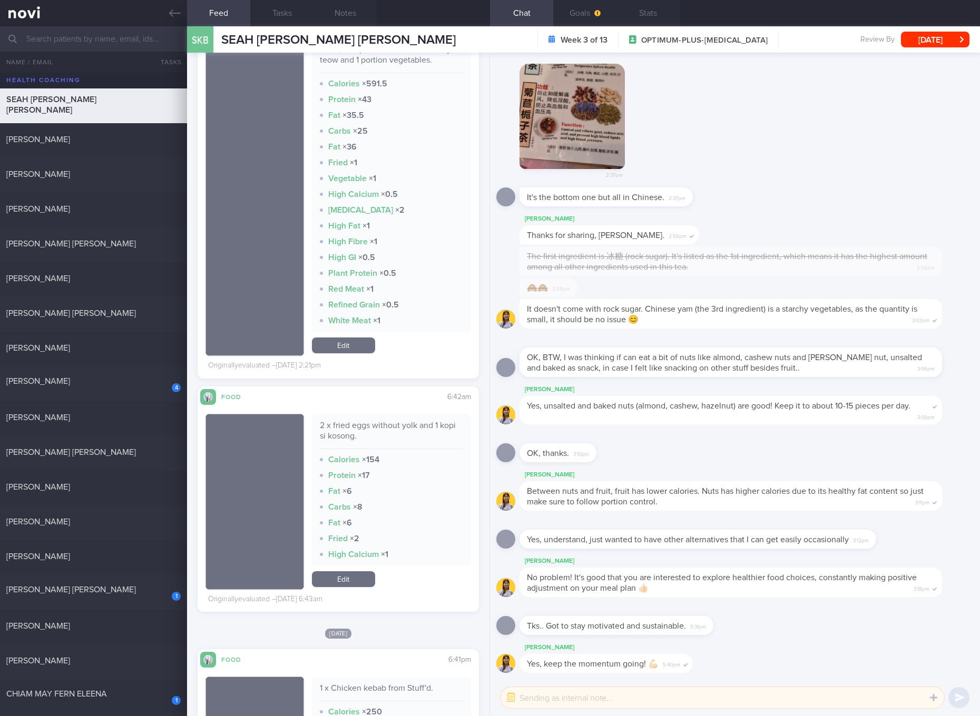
click at [393, 425] on div "2 x fried eggs without yolk and 1 kopi si kosong." at bounding box center [391, 434] width 143 height 29
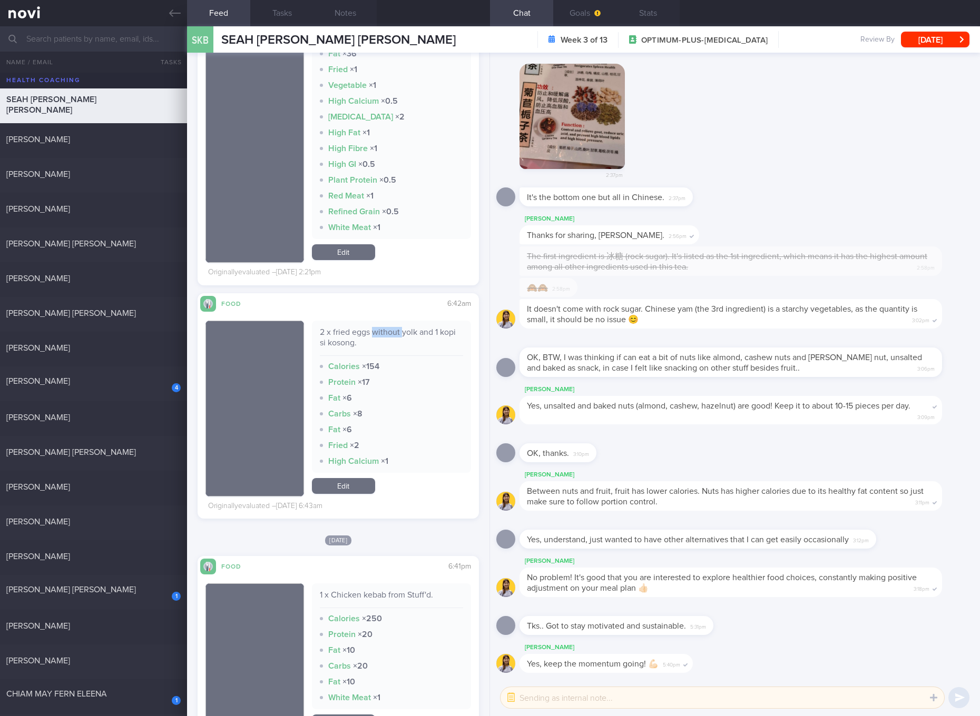
scroll to position [1778, 0]
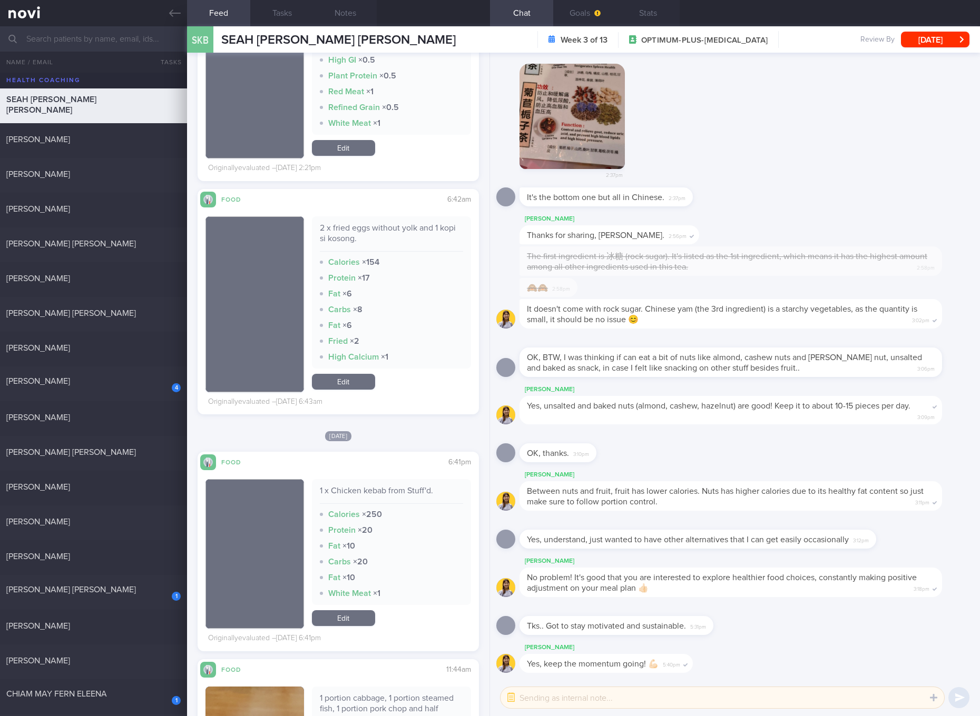
click at [401, 485] on div "1 x Chicken kebab from Stuff'd. Calories × 250 Protein × 20 Fat × 10 Carbs × 20…" at bounding box center [391, 542] width 159 height 126
copy div "1 x Chicken kebab from Stuff'd."
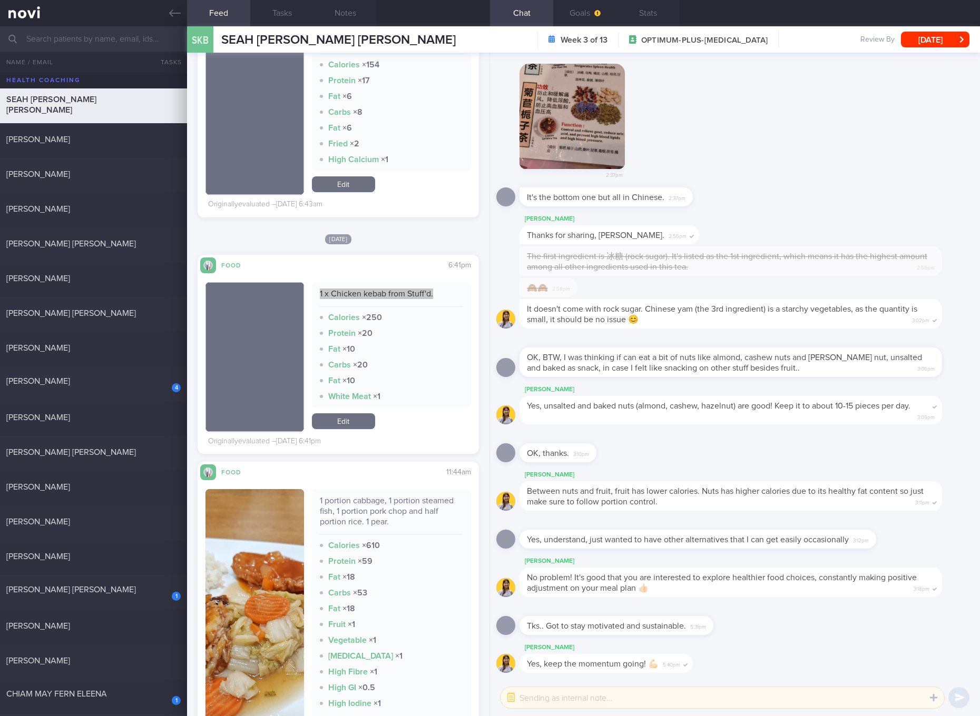
scroll to position [2172, 0]
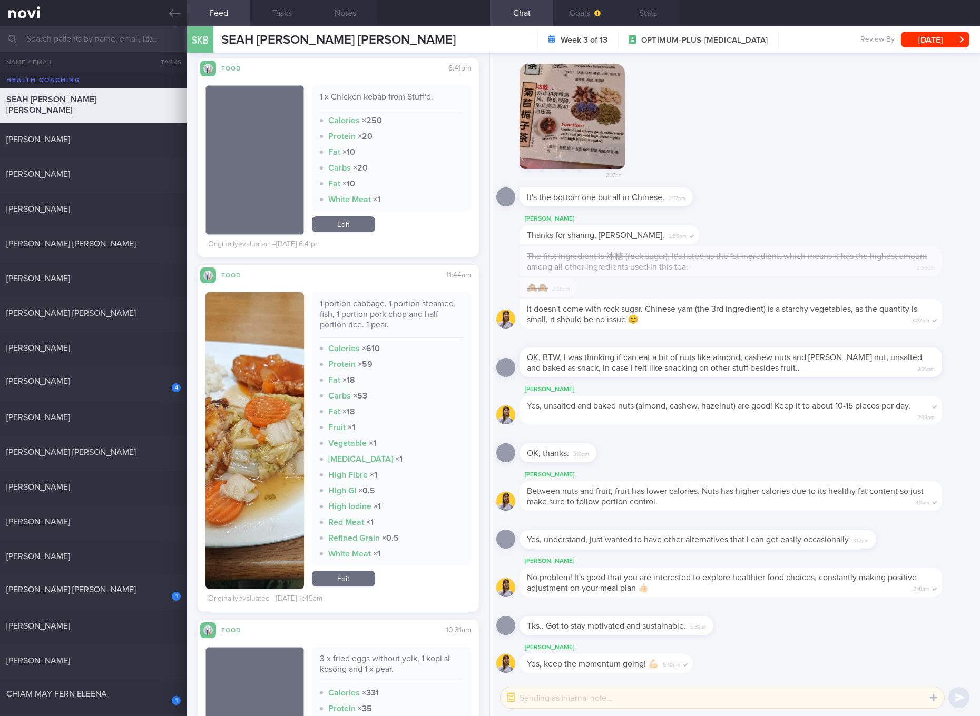
click at [384, 308] on div "1 portion cabbage, 1 portion steamed fish, 1 portion pork chop and half portion…" at bounding box center [391, 319] width 143 height 40
copy div "1 portion cabbage, 1 portion steamed fish, 1 portion pork chop and half portion…"
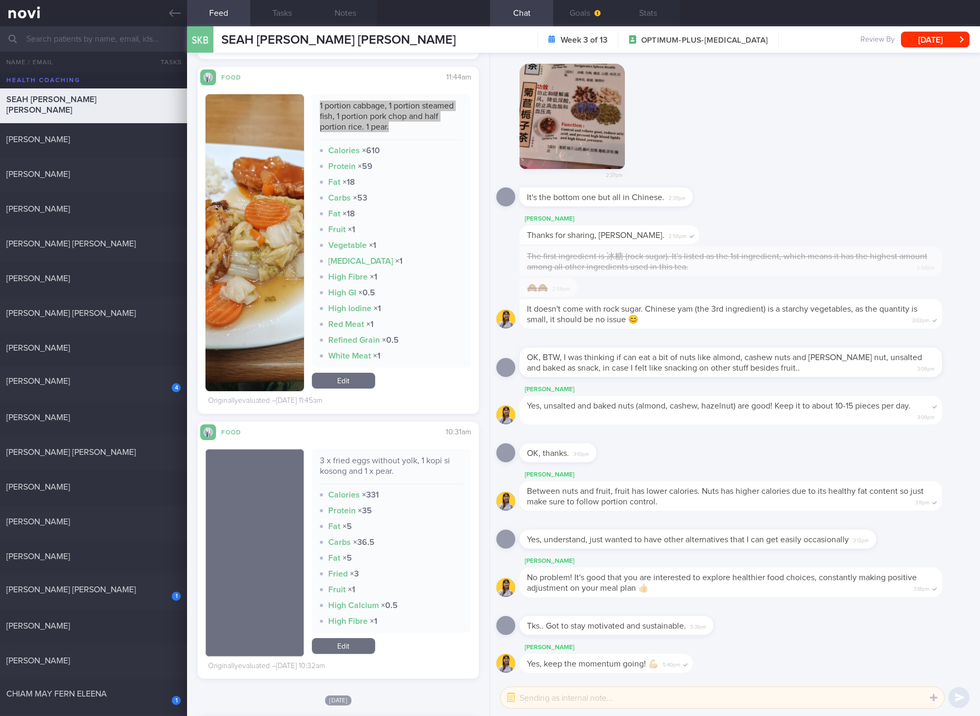
scroll to position [2568, 0]
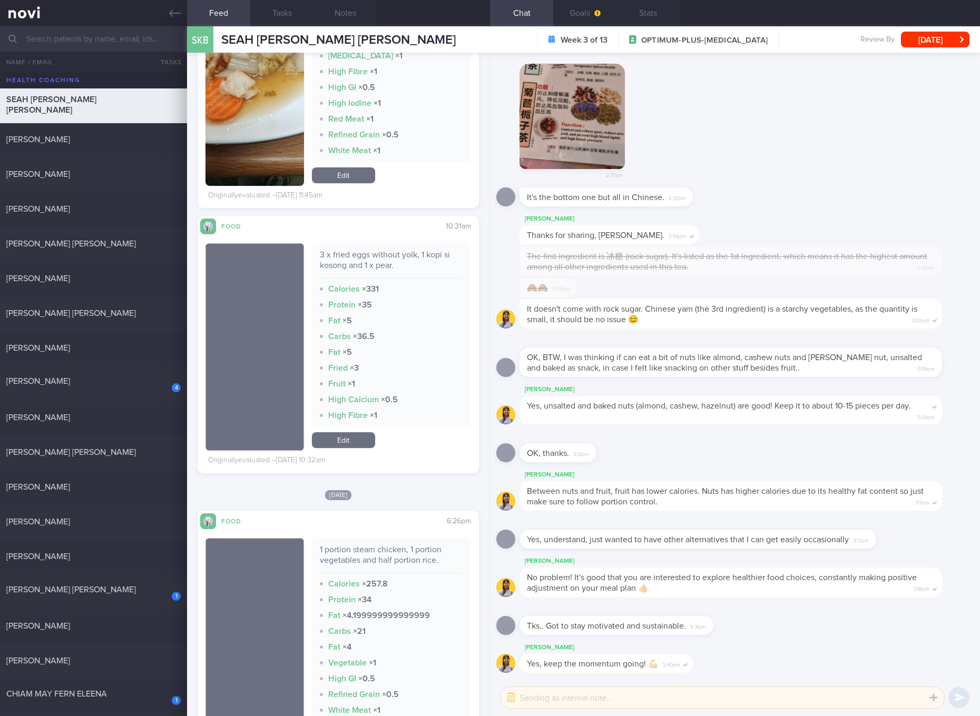
click at [377, 266] on div "3 x fried eggs without yolk, 1 kopi si kosong and 1 x pear." at bounding box center [391, 264] width 143 height 29
copy div "3 x fried eggs without yolk, 1 kopi si kosong and 1 x pear."
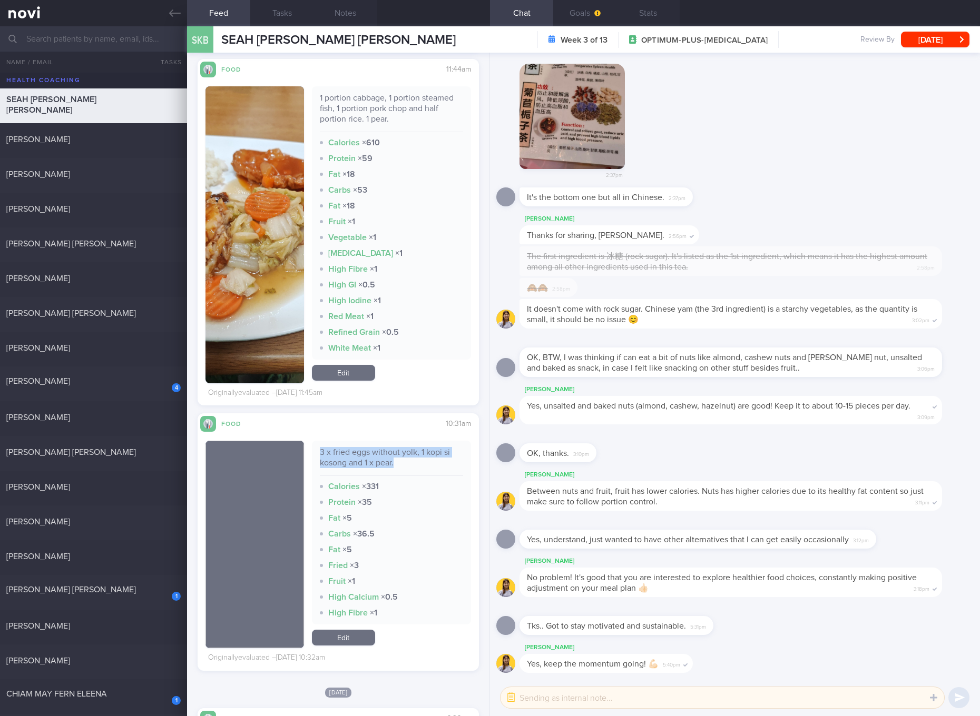
click at [347, 377] on link "Edit" at bounding box center [343, 373] width 63 height 16
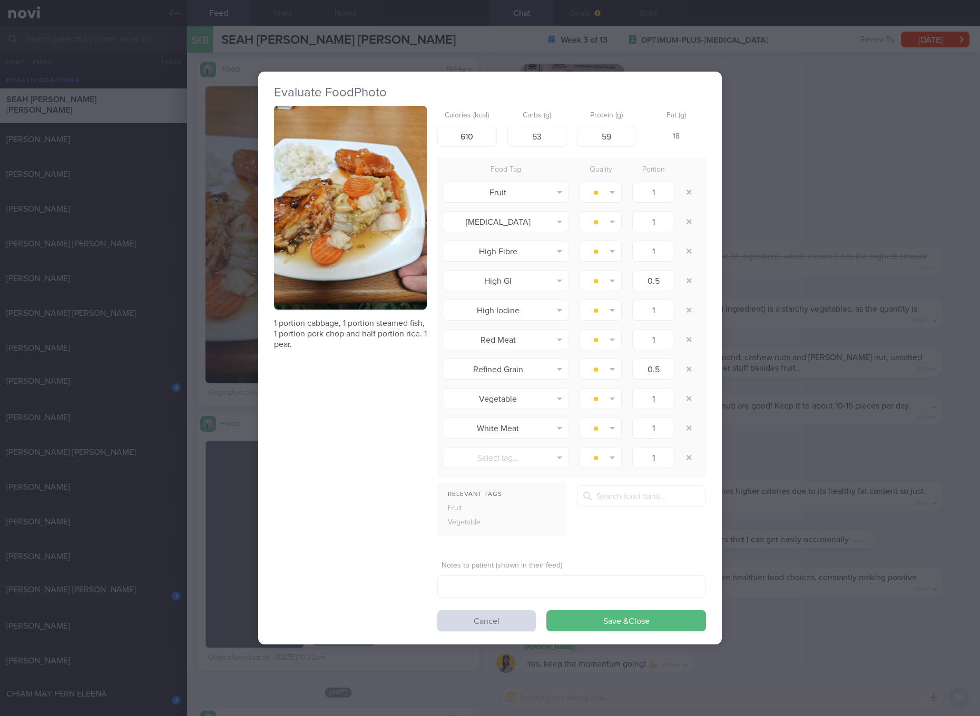
click at [344, 176] on button "button" at bounding box center [350, 208] width 153 height 204
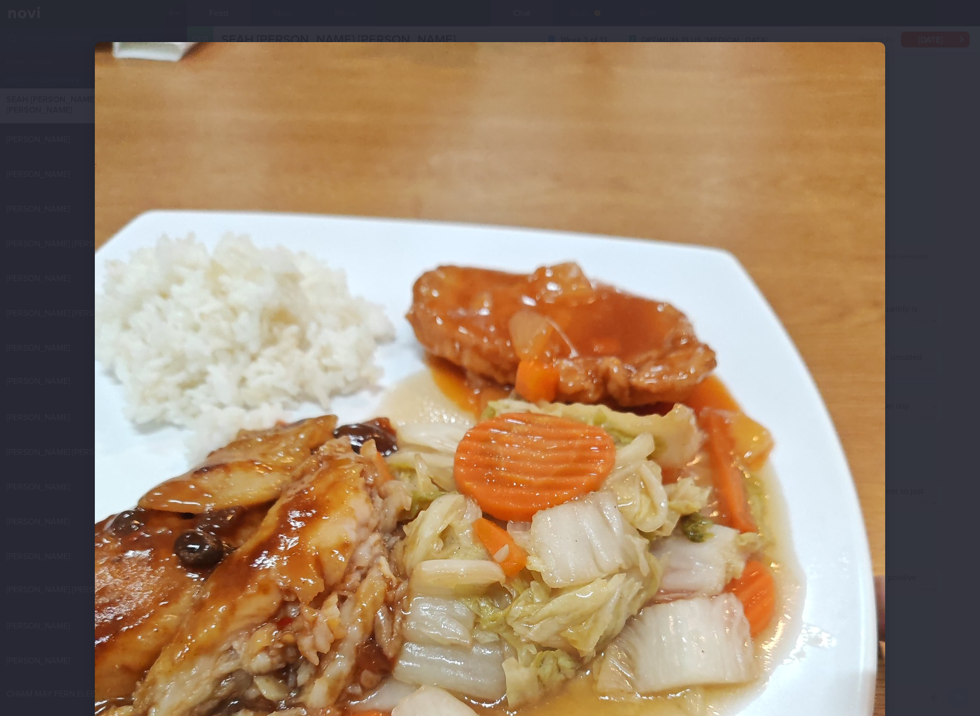
scroll to position [198, 0]
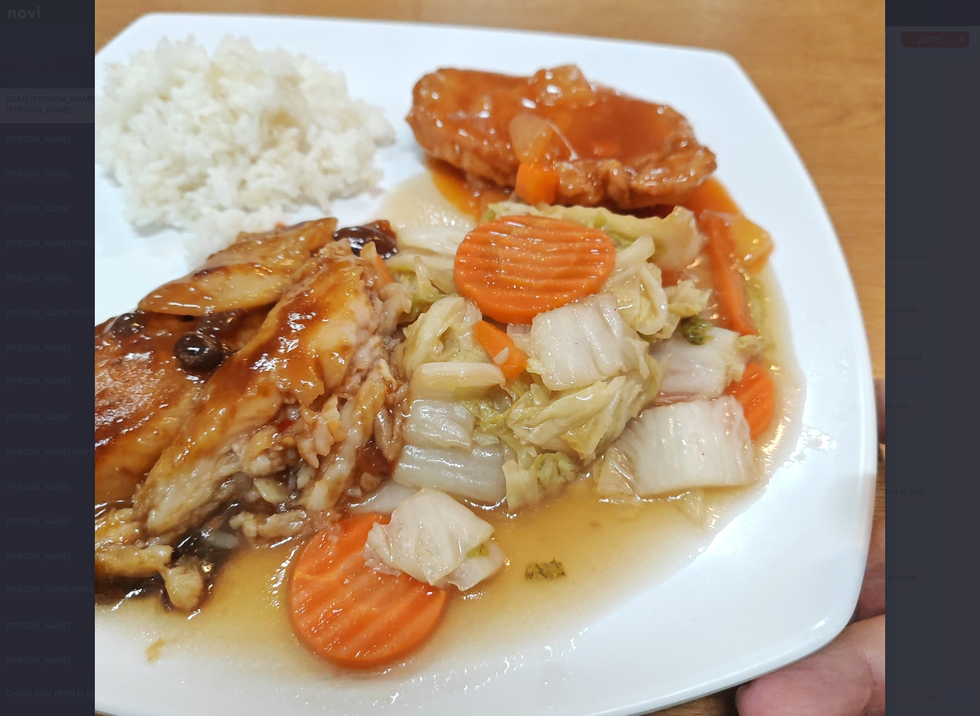
click at [476, 310] on img at bounding box center [490, 371] width 790 height 1053
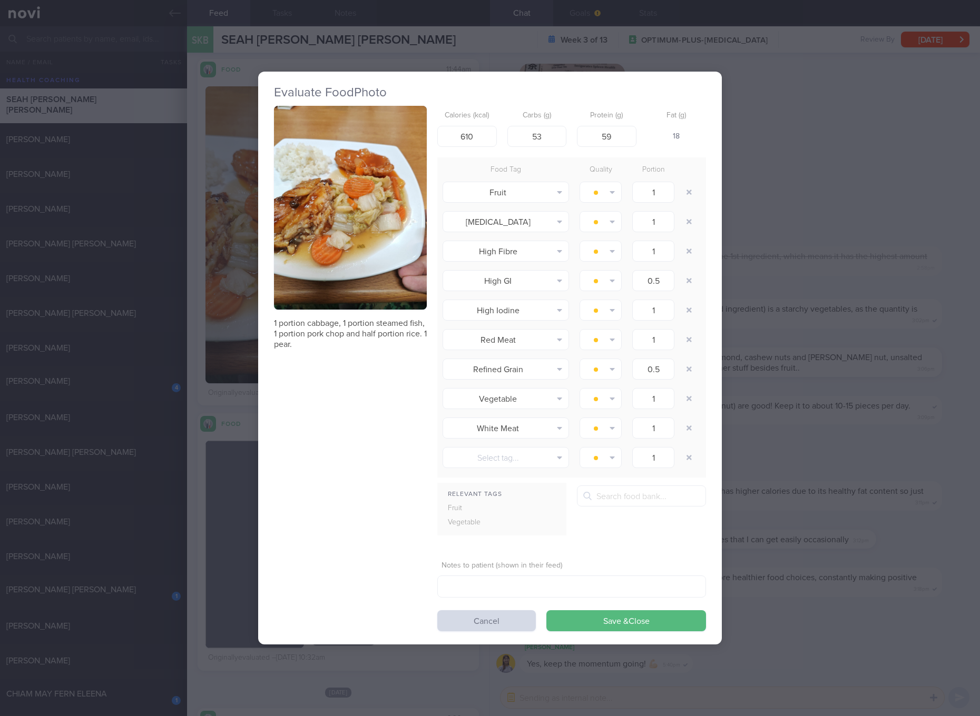
click at [351, 247] on button "button" at bounding box center [350, 208] width 153 height 204
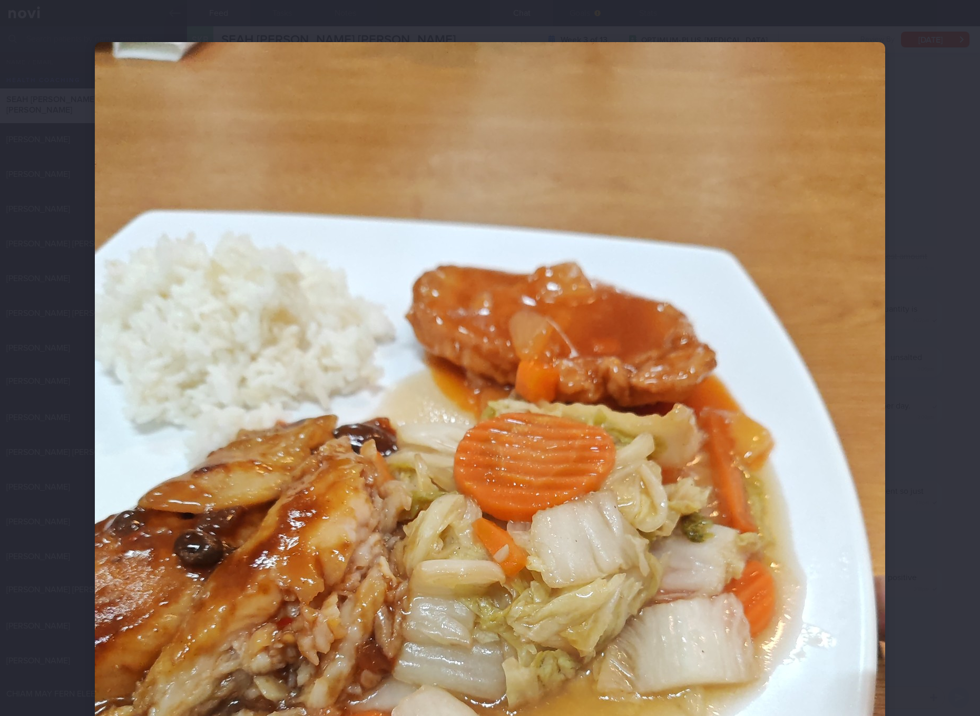
click at [676, 448] on img at bounding box center [490, 568] width 790 height 1053
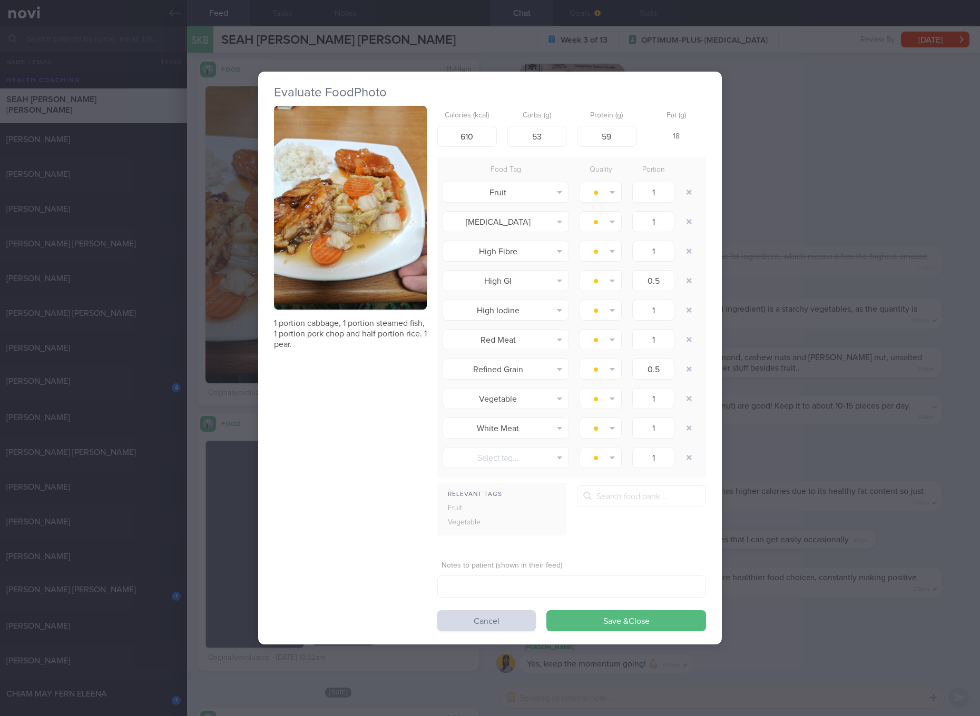
click at [365, 326] on p "1 portion cabbage, 1 portion steamed fish, 1 portion pork chop and half portion…" at bounding box center [350, 334] width 153 height 32
copy div "1 portion cabbage, 1 portion steamed fish, 1 portion pork chop and half portion…"
click at [786, 382] on div "Evaluate Food Photo 1 portion cabbage, 1 portion steamed fish, 1 portion pork c…" at bounding box center [490, 358] width 980 height 716
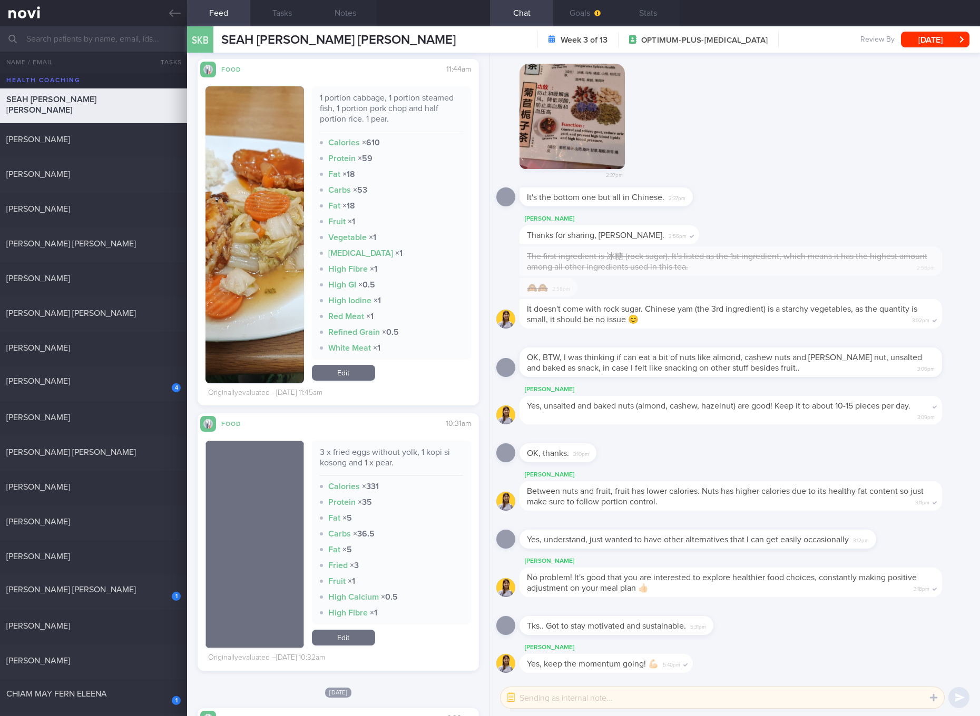
scroll to position [2568, 0]
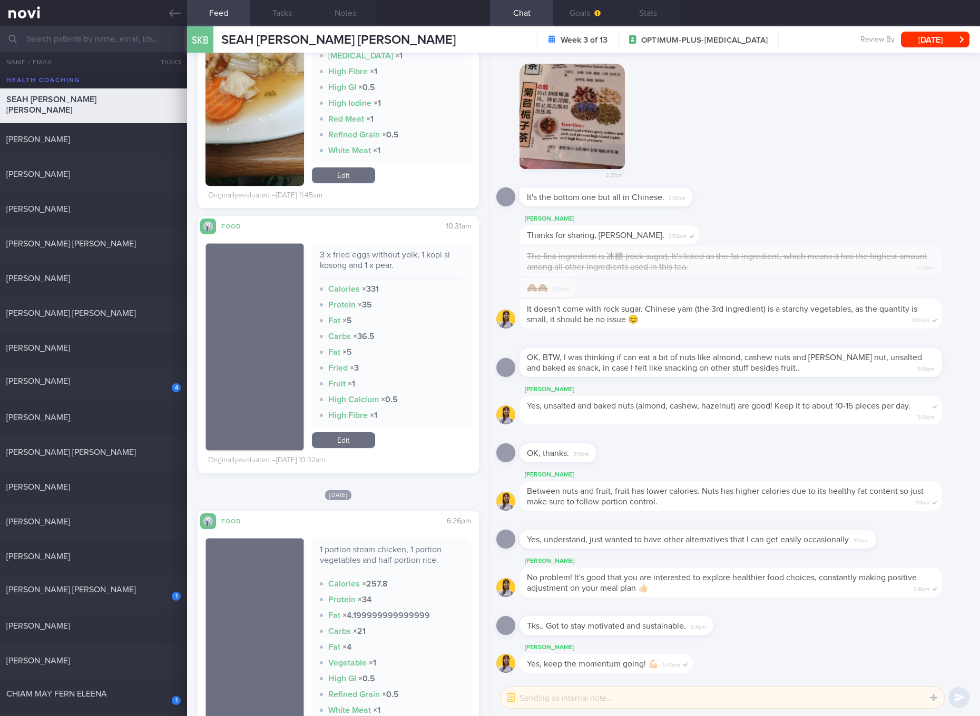
click at [375, 268] on div "3 x fried eggs without yolk, 1 kopi si kosong and 1 x pear." at bounding box center [391, 264] width 143 height 29
copy div "3 x fried eggs without yolk, 1 kopi si kosong and 1 x pear."
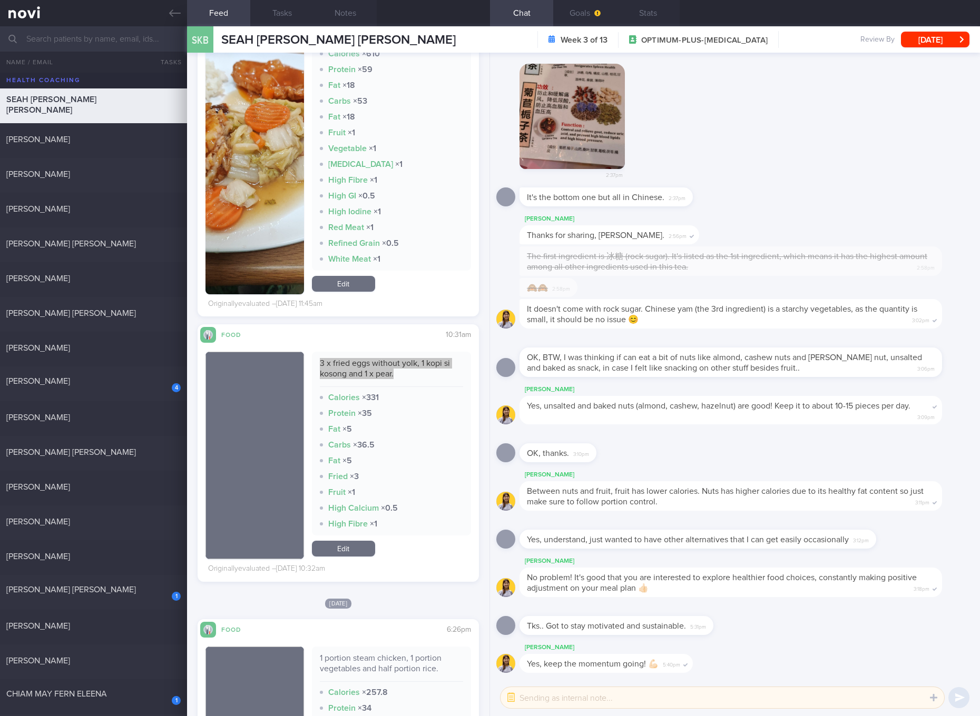
scroll to position [2370, 0]
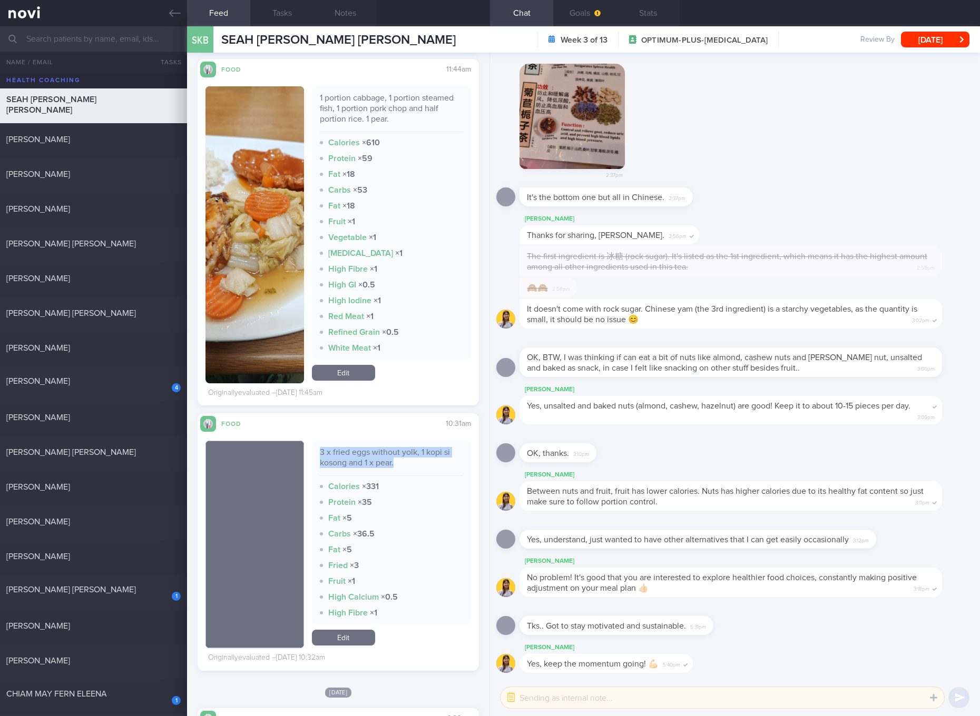
click at [354, 369] on link "Edit" at bounding box center [343, 373] width 63 height 16
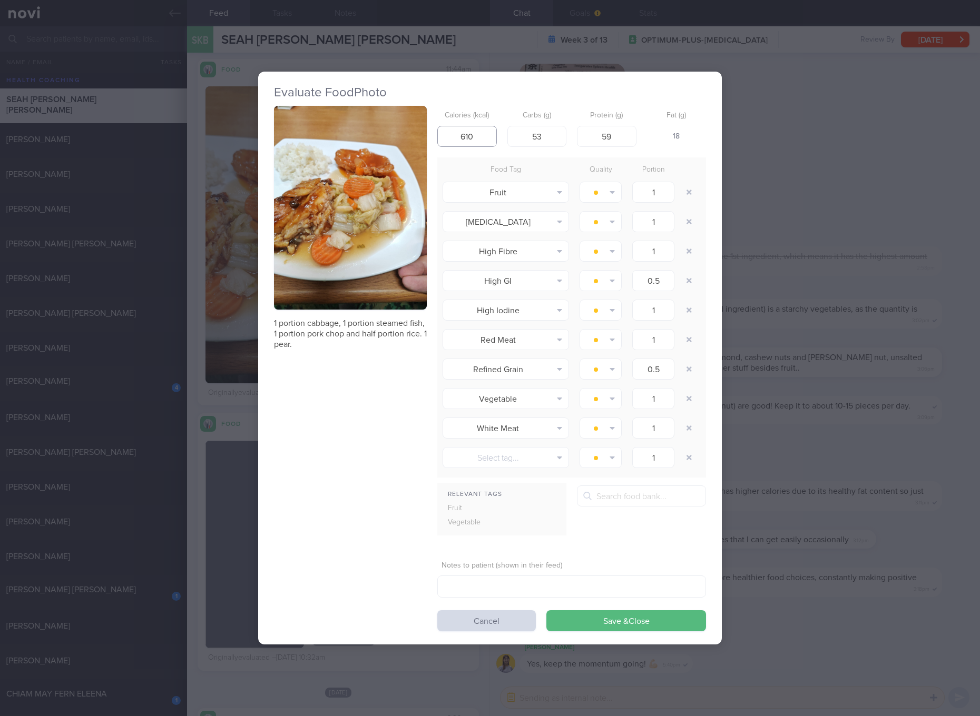
click at [485, 141] on input "610" at bounding box center [467, 136] width 60 height 21
type input "412"
type input "41"
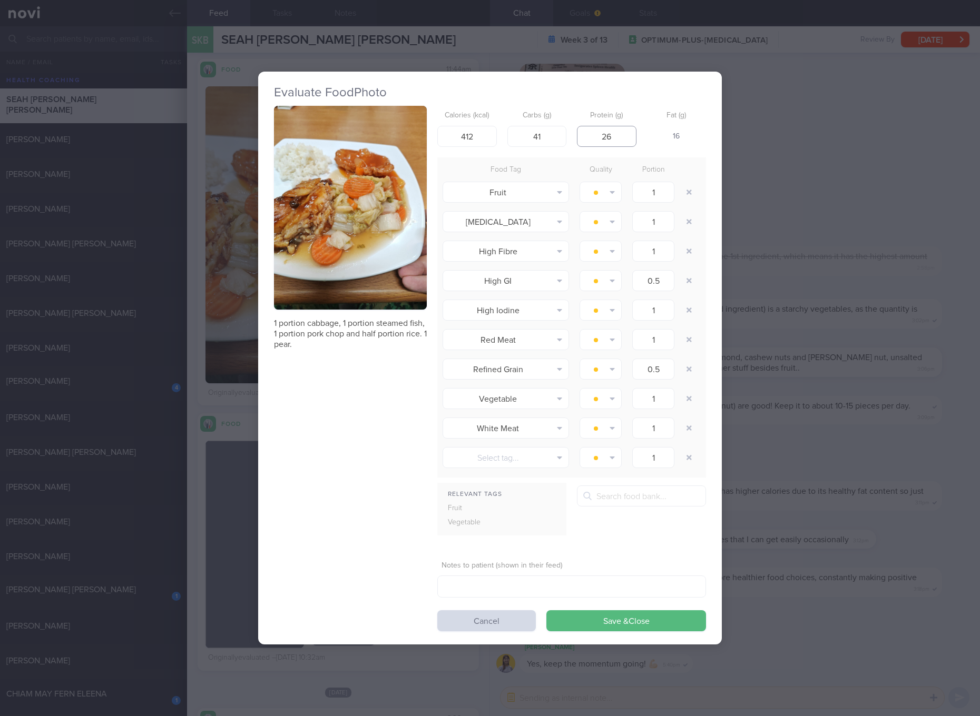
type input "26"
click at [546, 610] on button "Save & Close" at bounding box center [626, 620] width 160 height 21
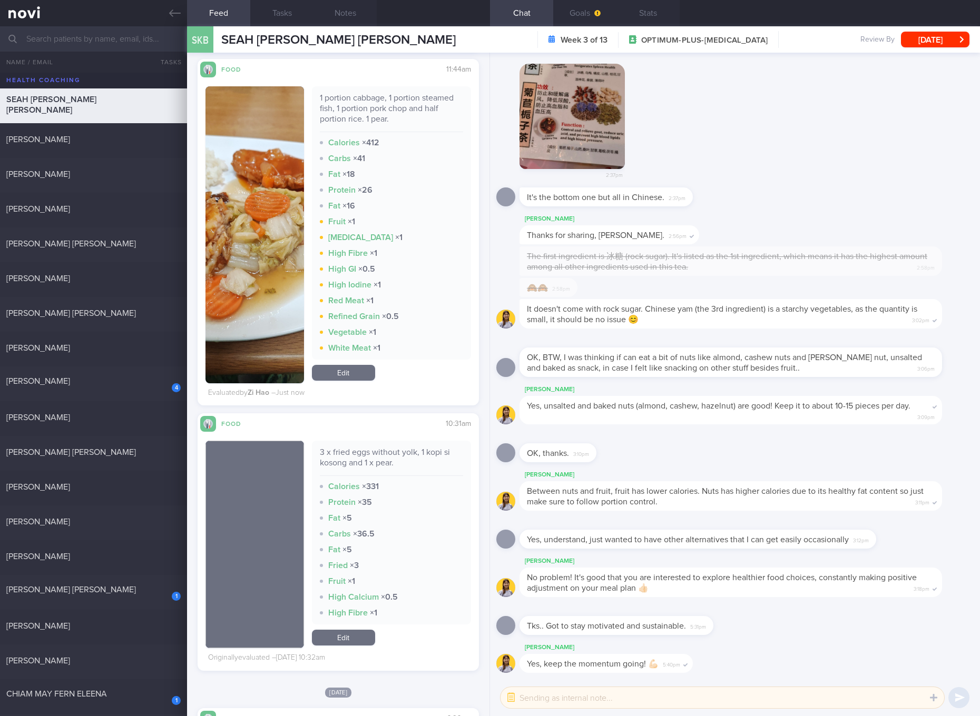
click at [258, 231] on button "button" at bounding box center [254, 234] width 99 height 297
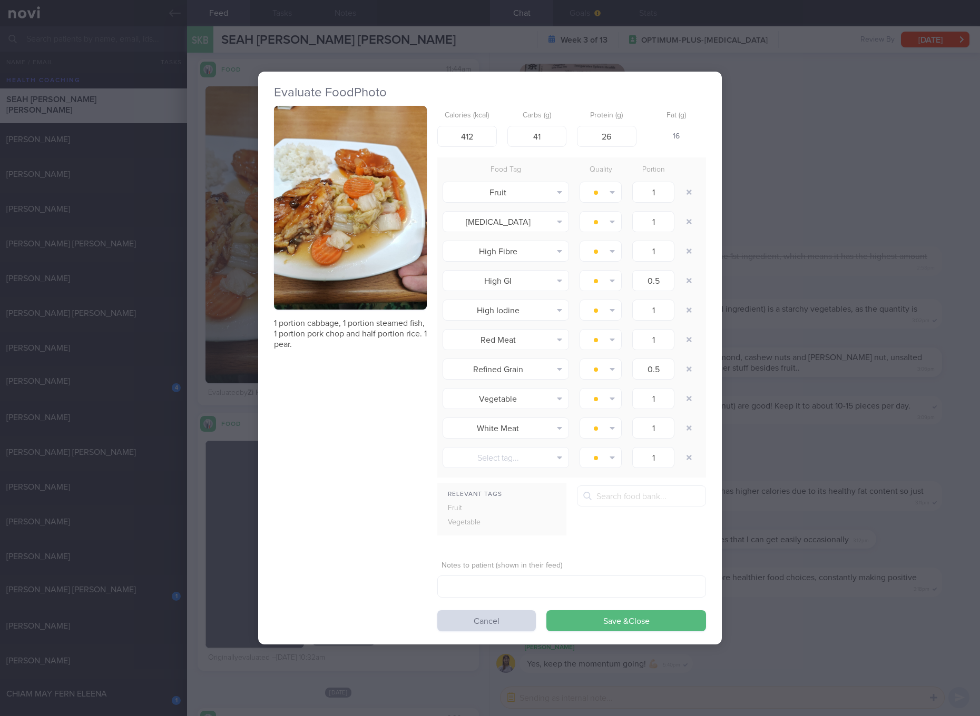
click at [337, 163] on img "button" at bounding box center [350, 208] width 153 height 204
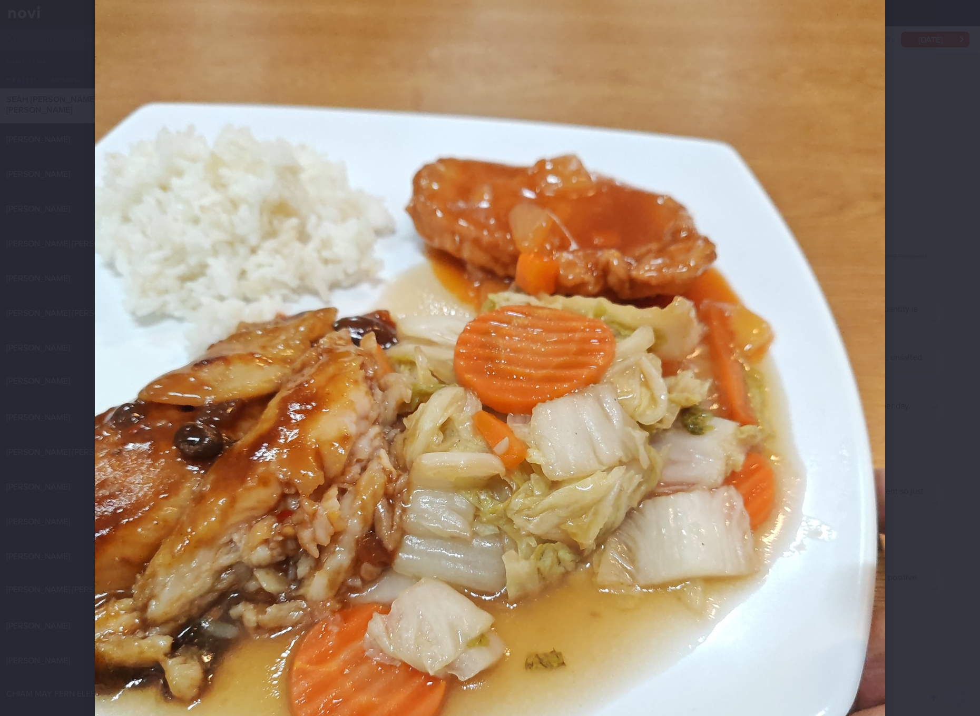
scroll to position [198, 0]
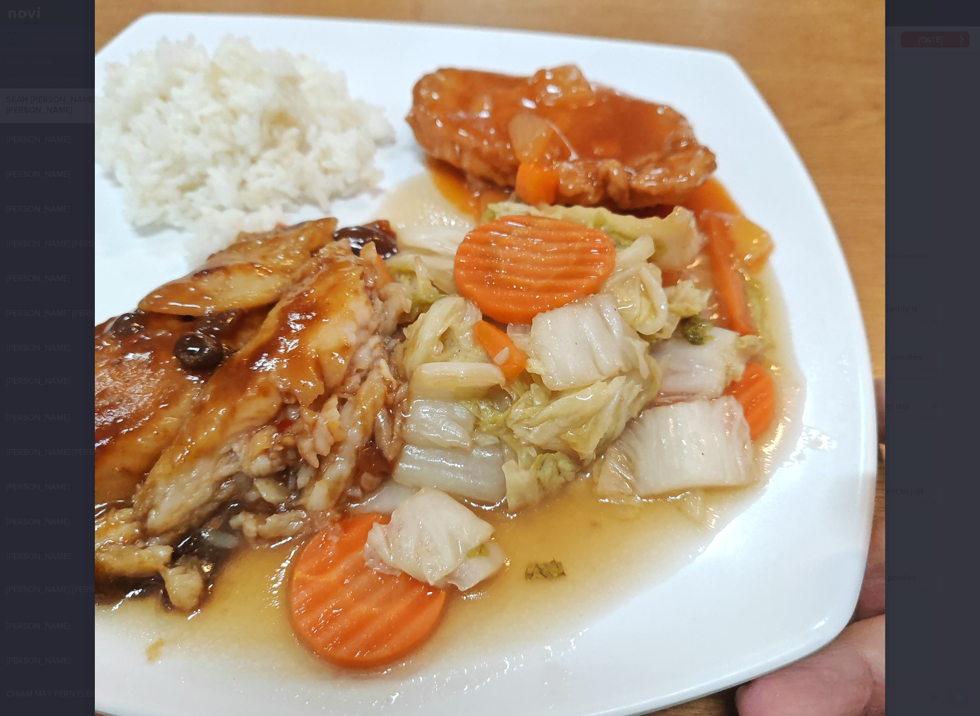
click at [549, 319] on img at bounding box center [490, 371] width 790 height 1053
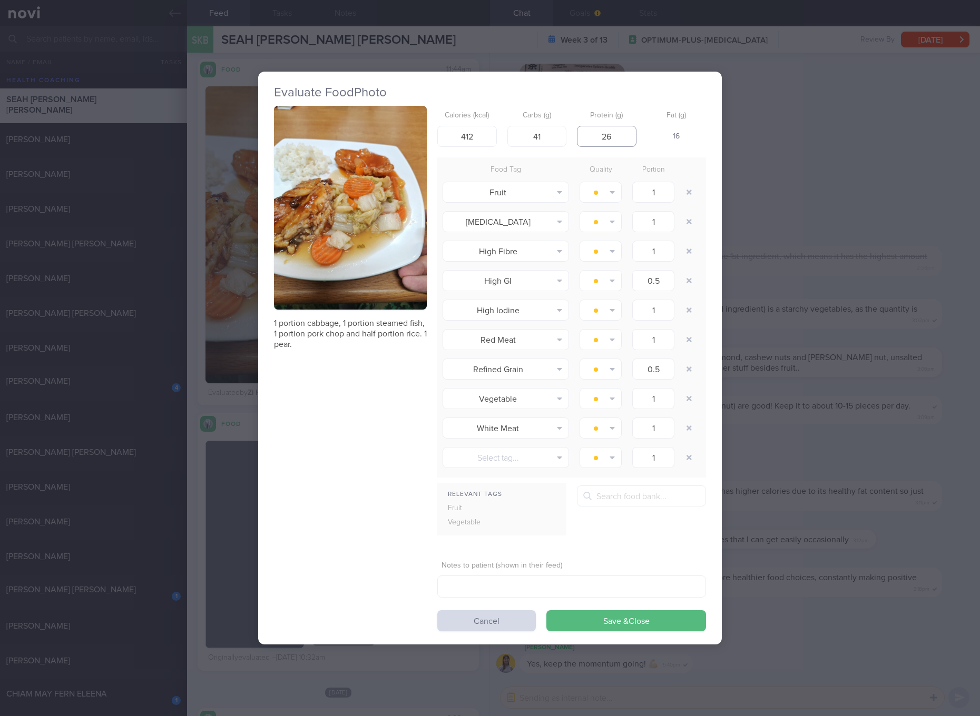
click at [619, 137] on input "26" at bounding box center [607, 136] width 60 height 21
type input "28"
click at [546, 610] on button "Save & Close" at bounding box center [626, 620] width 160 height 21
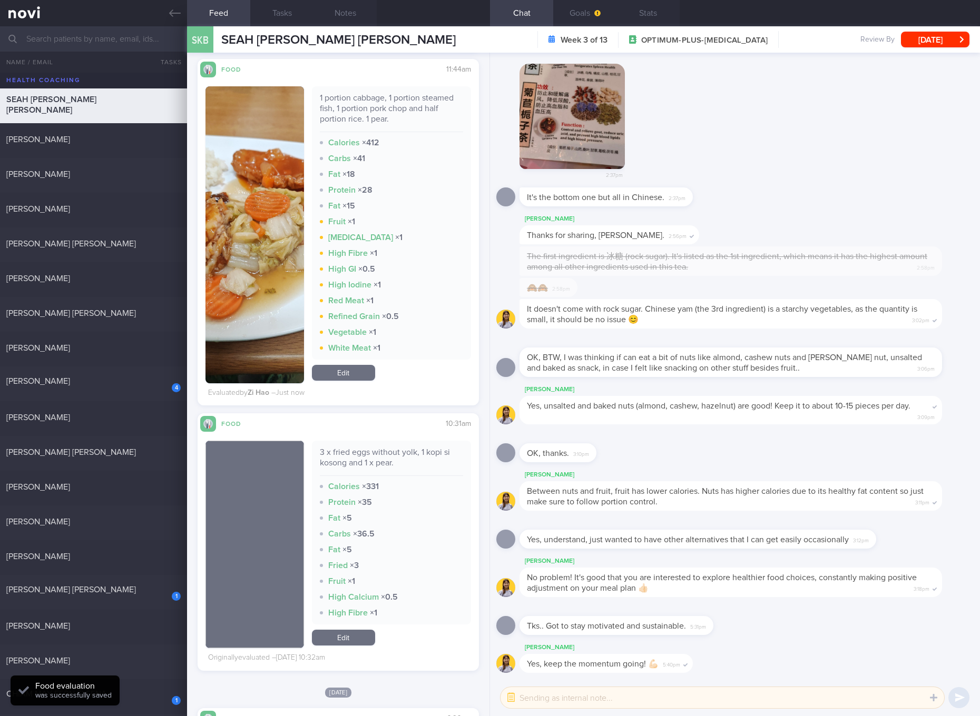
scroll to position [2568, 0]
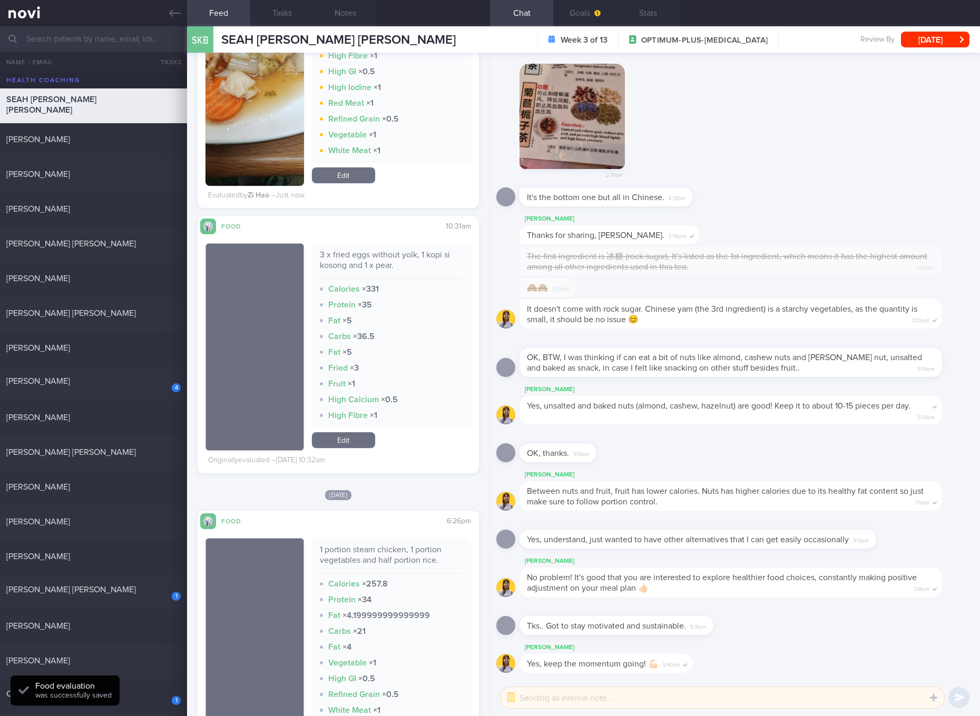
click at [367, 436] on link "Edit" at bounding box center [343, 440] width 63 height 16
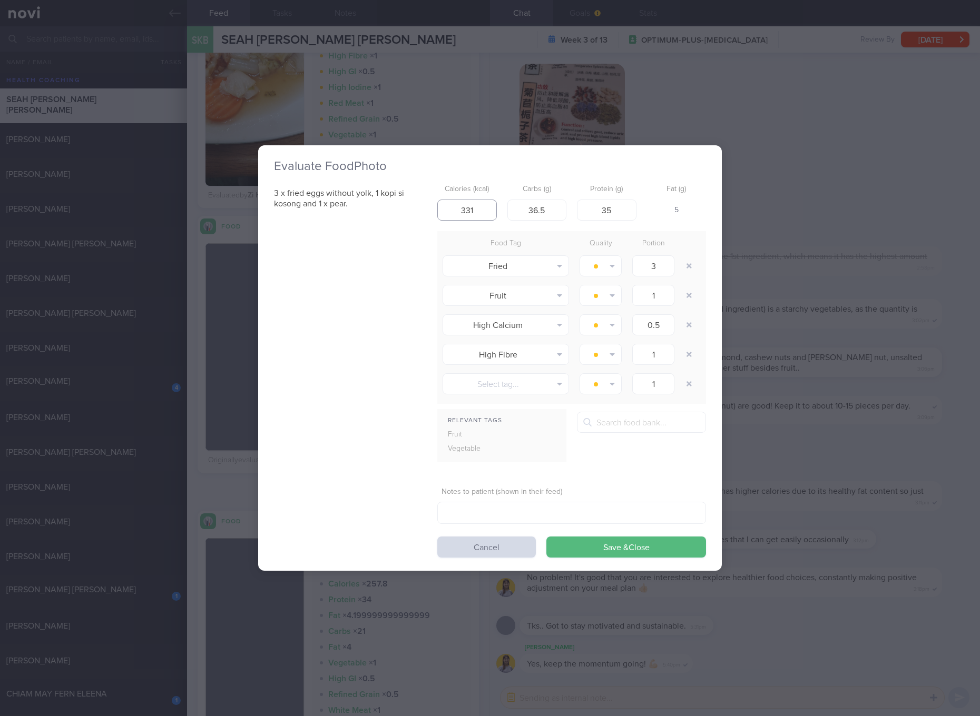
click at [476, 211] on input "331" at bounding box center [467, 210] width 60 height 21
type input "225"
type input "32"
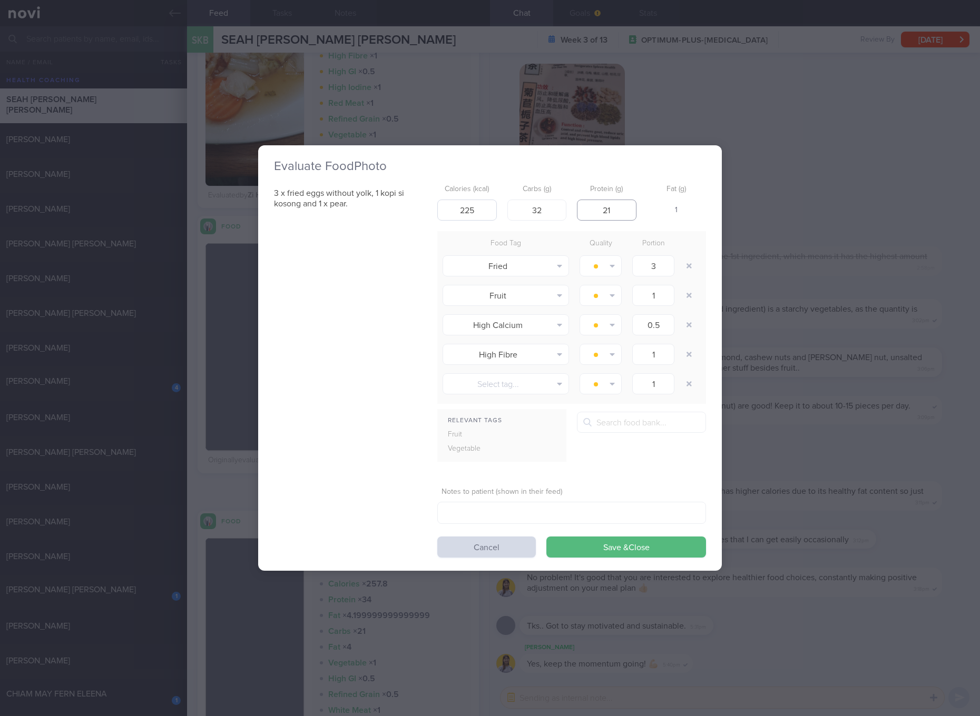
type input "21"
click at [546, 537] on button "Save & Close" at bounding box center [626, 547] width 160 height 21
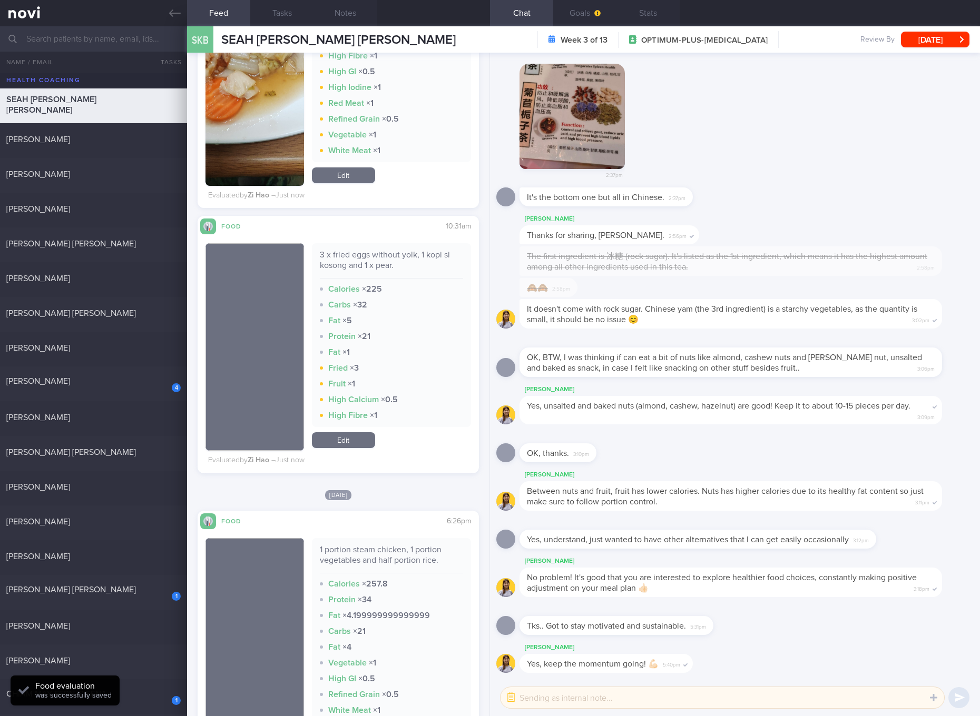
scroll to position [2765, 0]
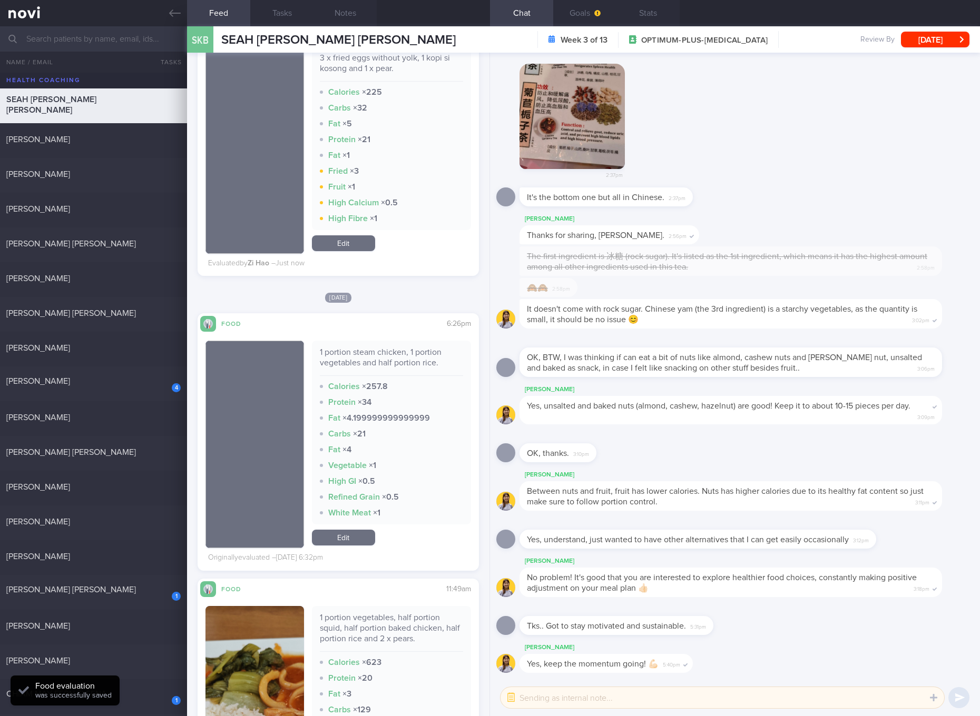
click at [389, 361] on div "1 portion steam chicken, 1 portion vegetables and half portion rice." at bounding box center [391, 361] width 143 height 29
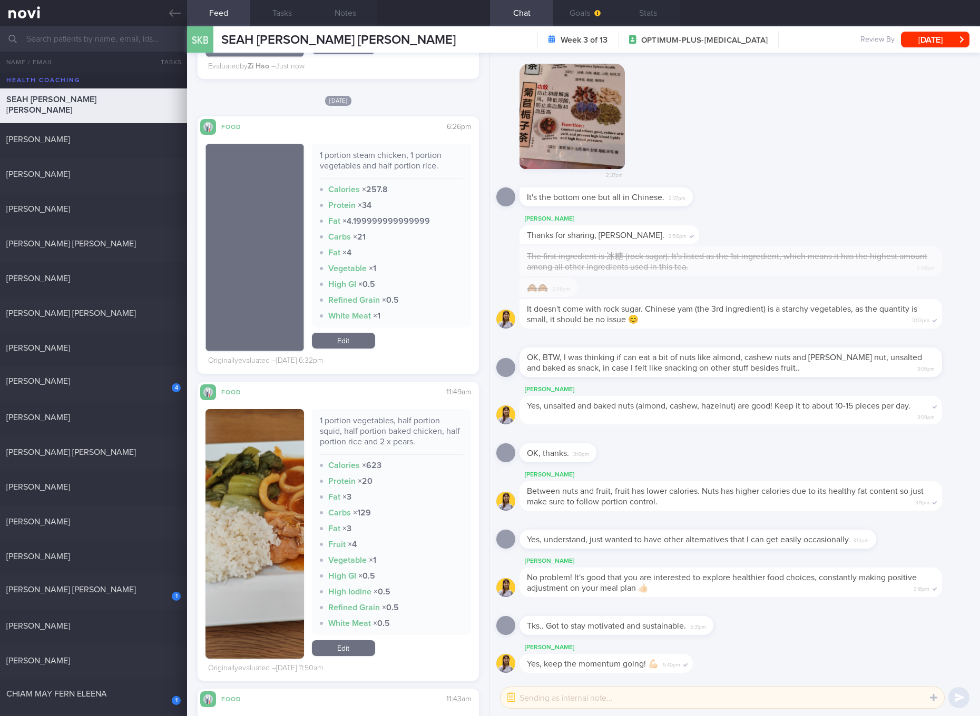
click at [398, 436] on div "1 portion vegetables, half portion squid, half portion baked chicken, half port…" at bounding box center [391, 436] width 143 height 40
click at [248, 520] on button "button" at bounding box center [254, 534] width 99 height 250
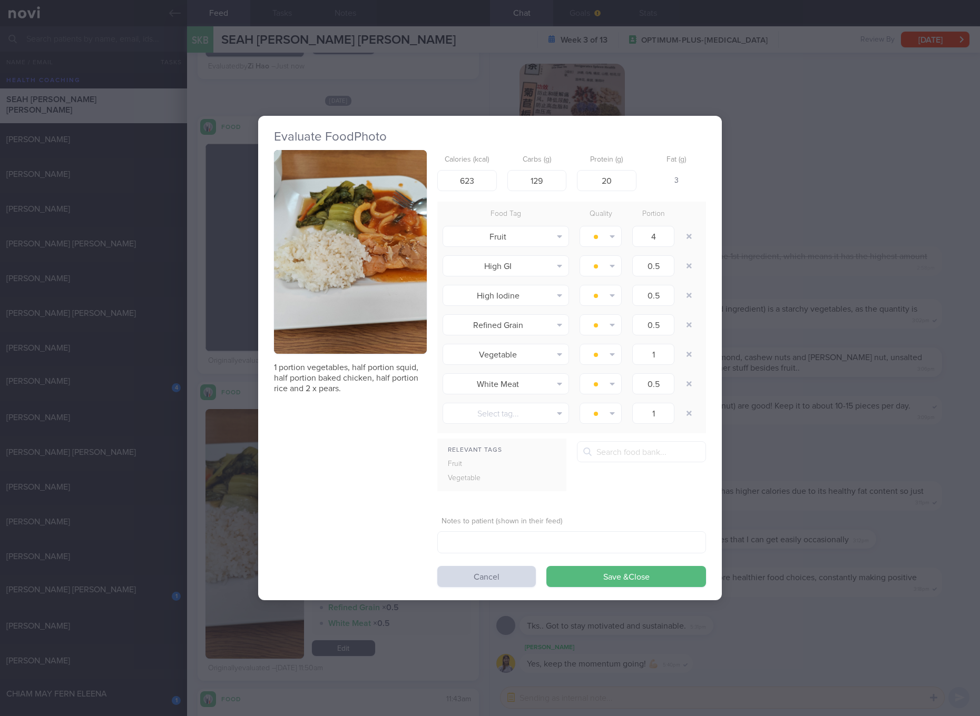
click at [359, 246] on button "button" at bounding box center [350, 252] width 153 height 204
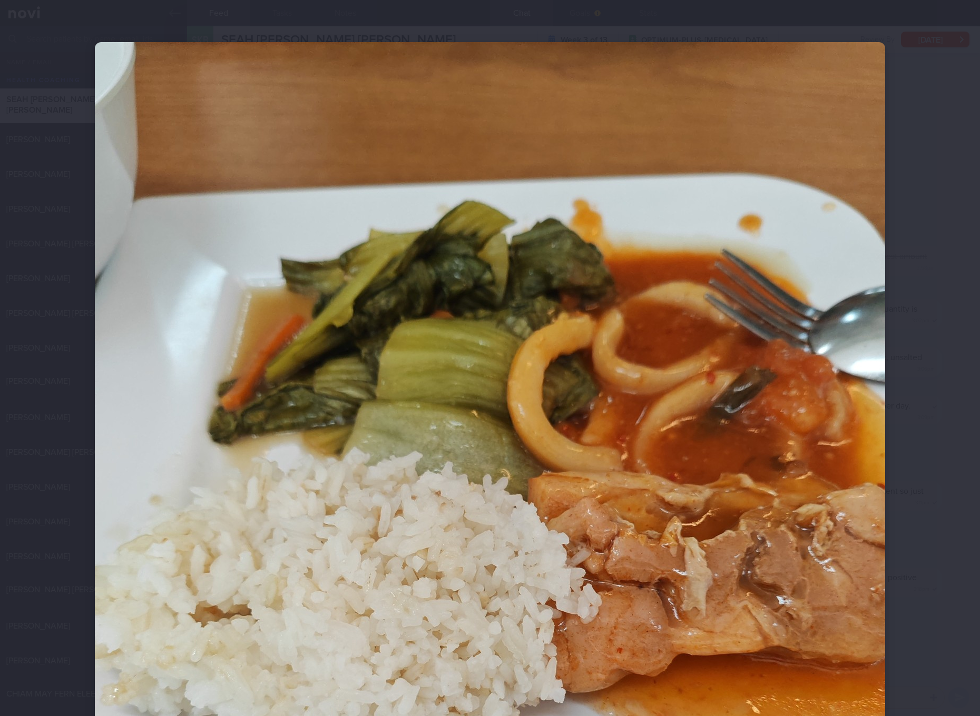
click at [769, 575] on img at bounding box center [490, 568] width 790 height 1053
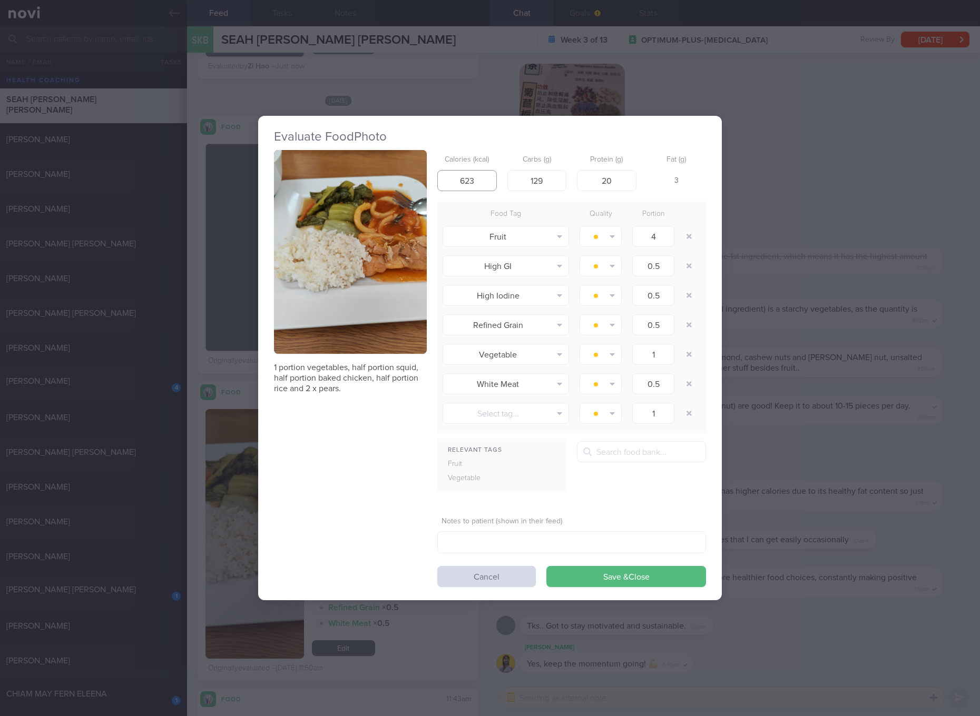
click at [479, 179] on input "623" at bounding box center [467, 180] width 60 height 21
type input "571"
type input "96"
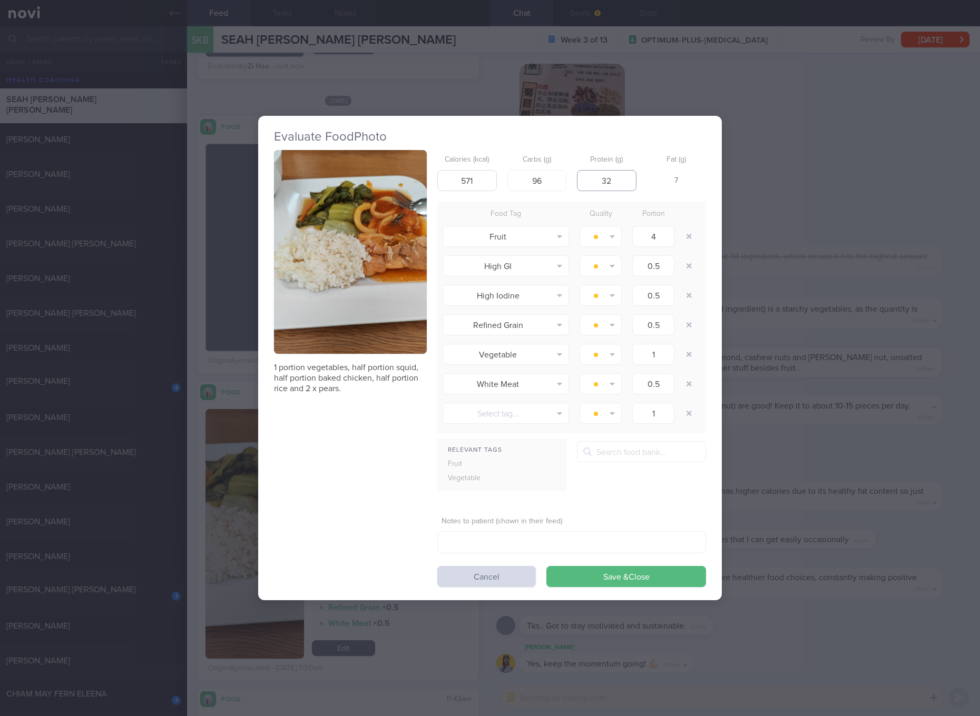
type input "32"
click at [546, 566] on button "Save & Close" at bounding box center [626, 576] width 160 height 21
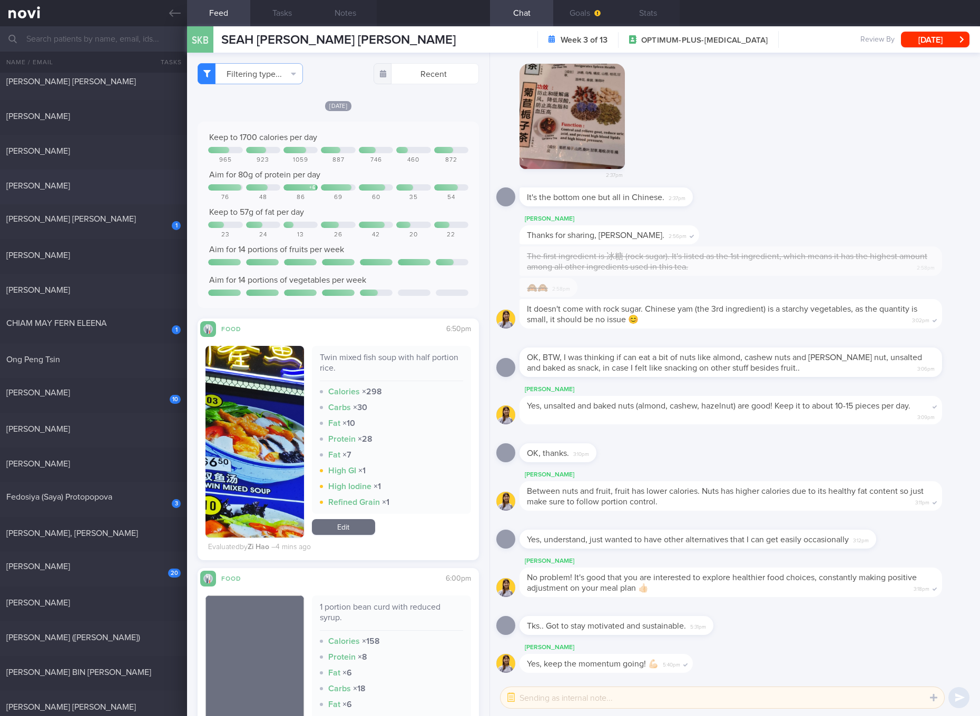
scroll to position [395, 0]
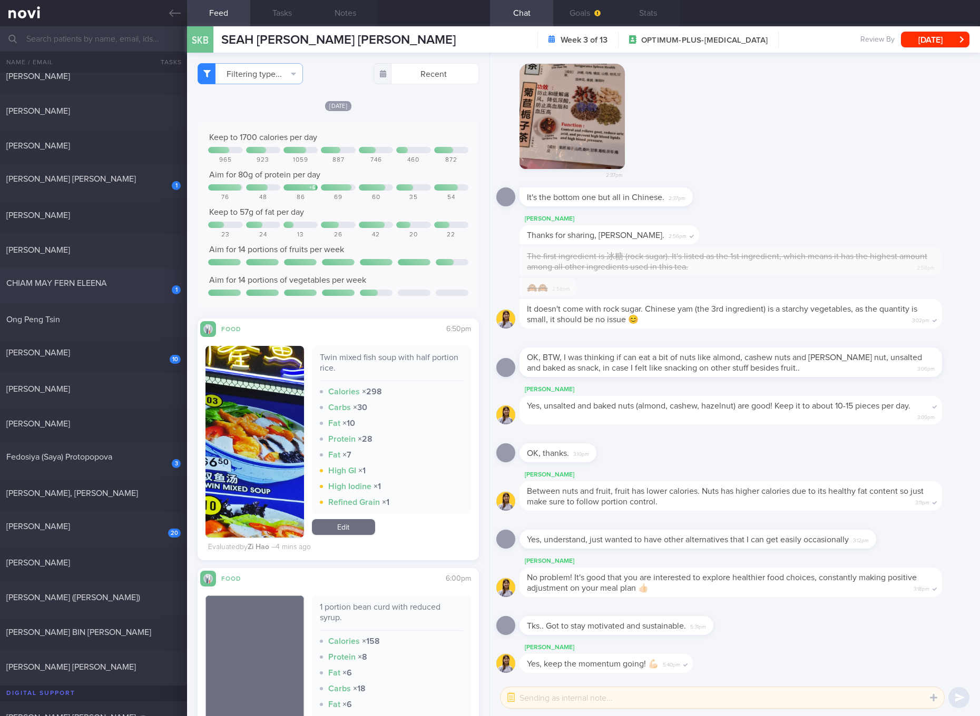
click at [133, 287] on div "CHIAM MAY FERN ELEENA" at bounding box center [92, 283] width 172 height 11
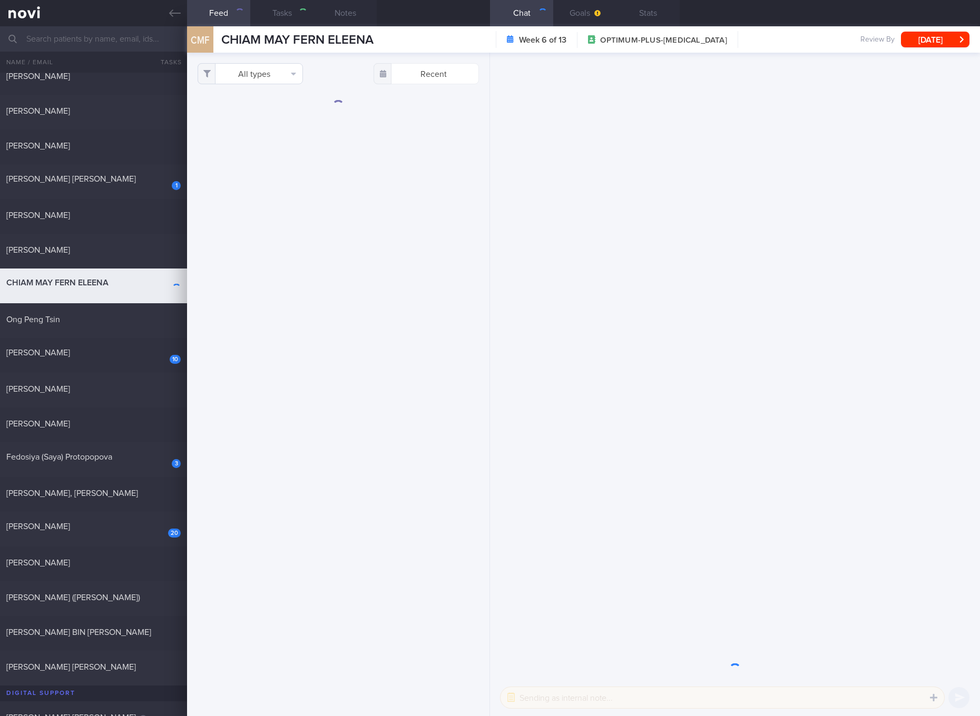
checkbox input "true"
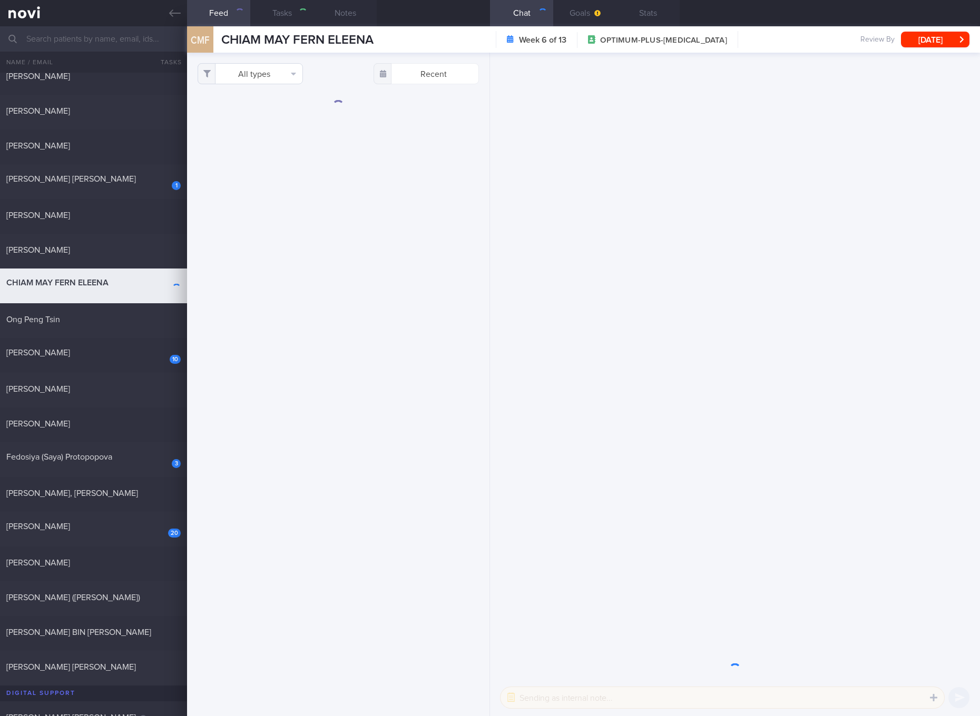
checkbox input "true"
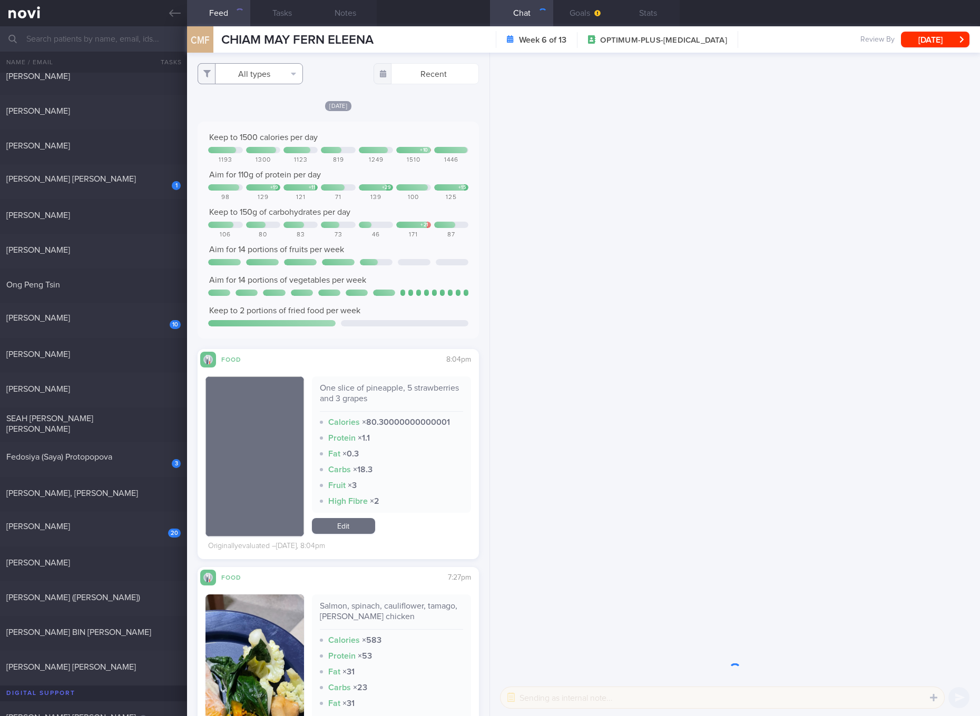
click at [285, 77] on button "All types" at bounding box center [250, 73] width 105 height 21
click at [268, 111] on button "Activity" at bounding box center [250, 110] width 104 height 16
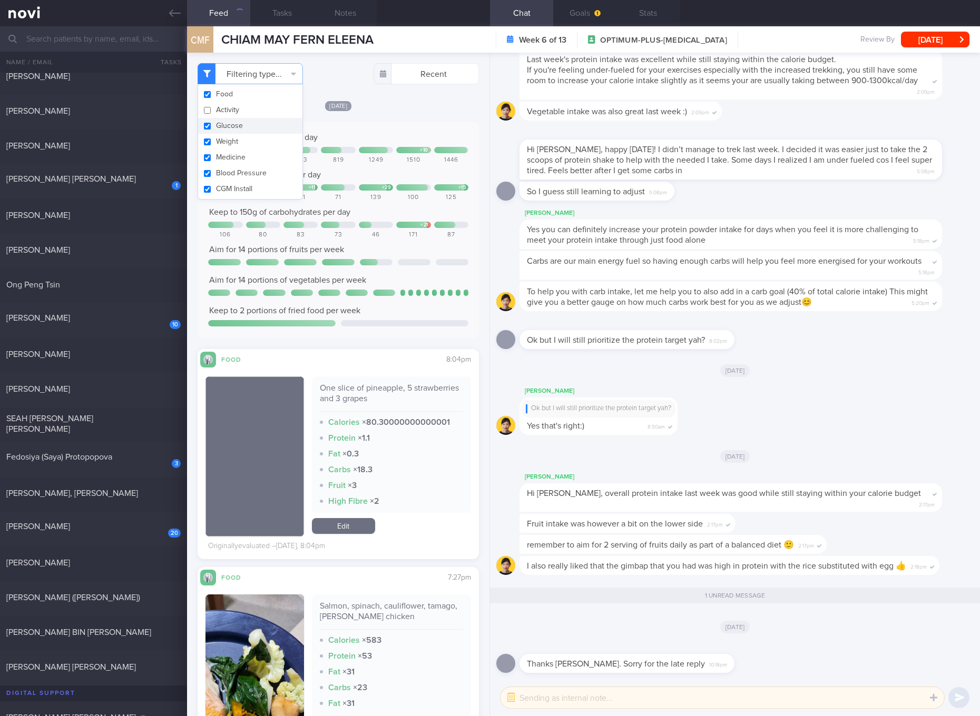
checkbox input "false"
click at [250, 125] on button "Glucose" at bounding box center [250, 126] width 104 height 16
checkbox input "false"
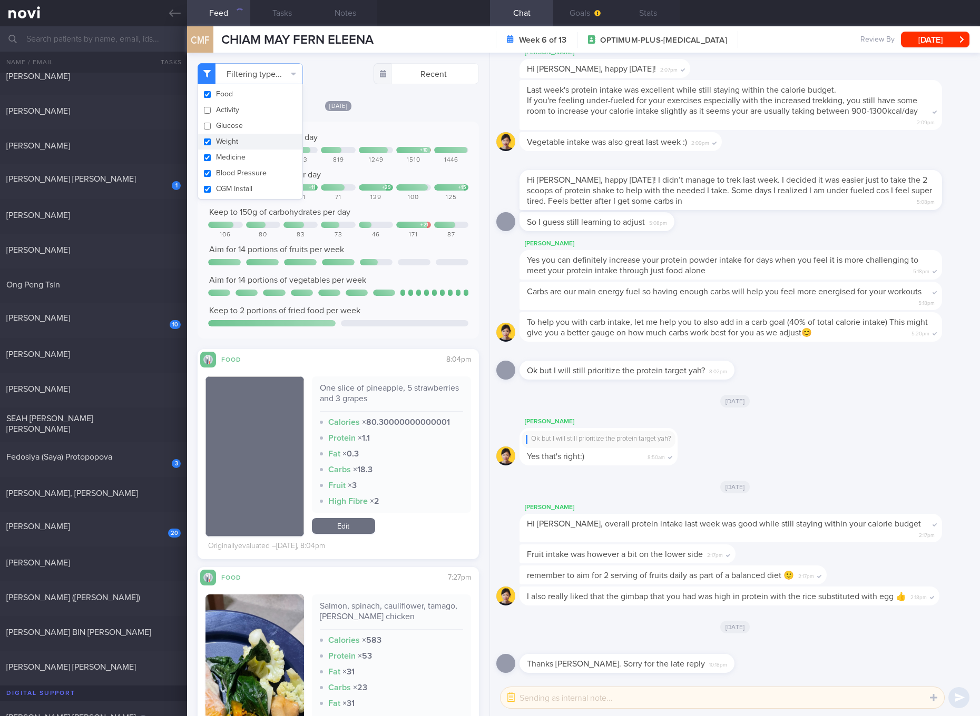
click at [224, 140] on button "Weight" at bounding box center [250, 142] width 104 height 16
checkbox input "false"
click at [220, 156] on button "Medicine" at bounding box center [250, 158] width 104 height 16
checkbox input "false"
click at [220, 169] on button "Blood Pressure" at bounding box center [250, 173] width 104 height 16
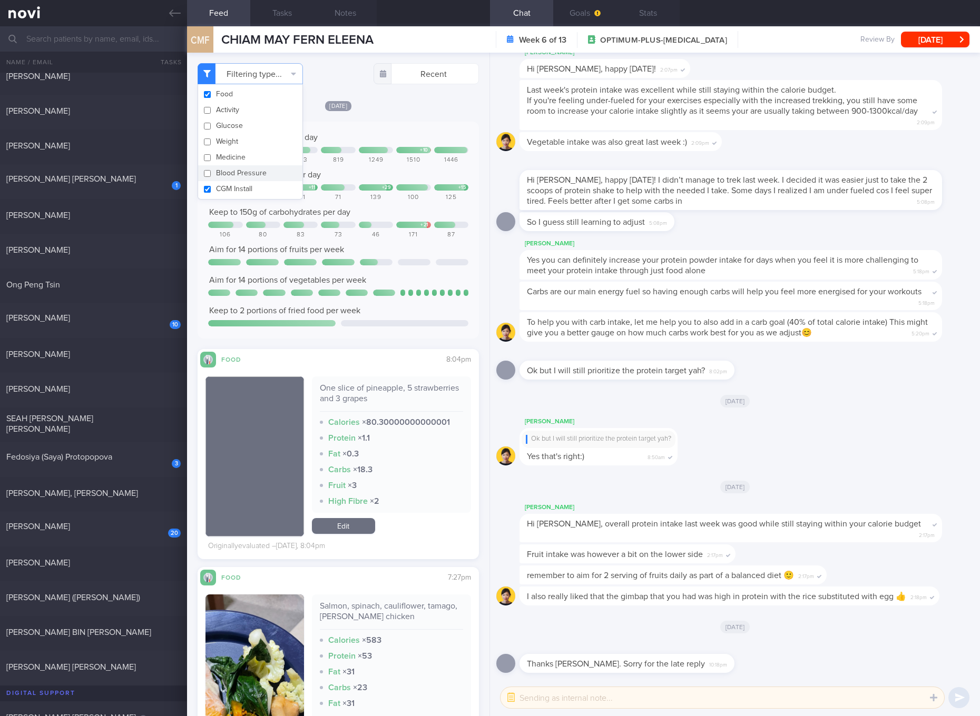
checkbox input "false"
click at [220, 183] on button "CGM Install" at bounding box center [250, 189] width 104 height 16
checkbox input "false"
click at [531, 447] on div "Ok but I will still prioritize the protein target yah?" at bounding box center [598, 439] width 154 height 17
